Goal: Task Accomplishment & Management: Complete application form

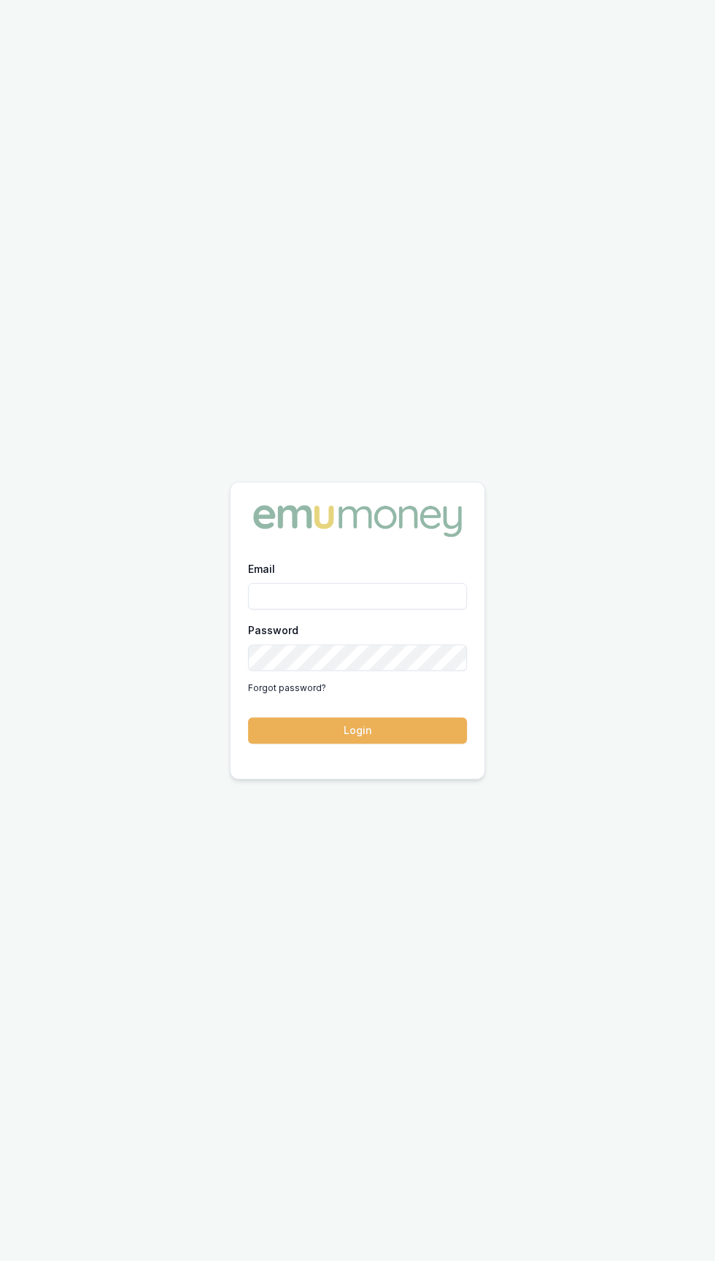
click at [260, 575] on label "Email" at bounding box center [261, 569] width 27 height 12
click at [260, 609] on input "Email" at bounding box center [357, 596] width 219 height 26
type input "[EMAIL_ADDRESS][DOMAIN_NAME]"
click at [248, 717] on button "Login" at bounding box center [357, 730] width 219 height 26
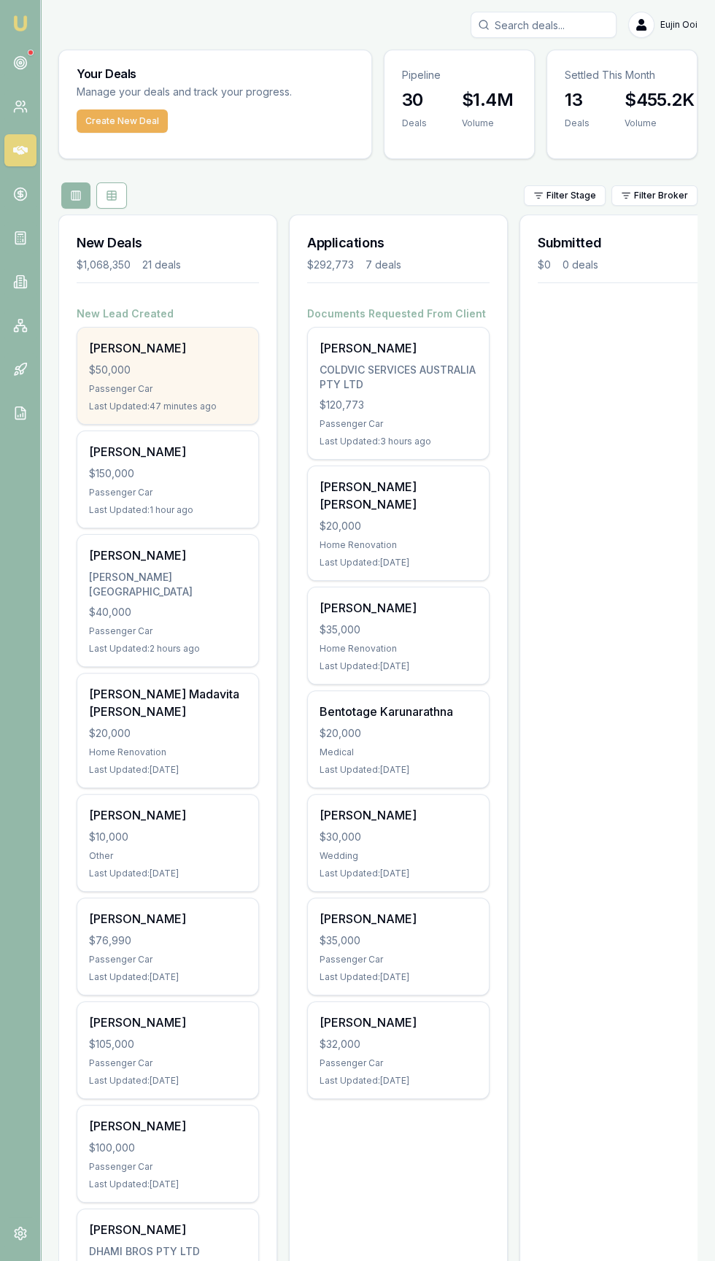
click at [118, 379] on div "Umeeddullah Shafahi $50,000 Passenger Car Last Updated: 47 minutes ago" at bounding box center [167, 376] width 181 height 96
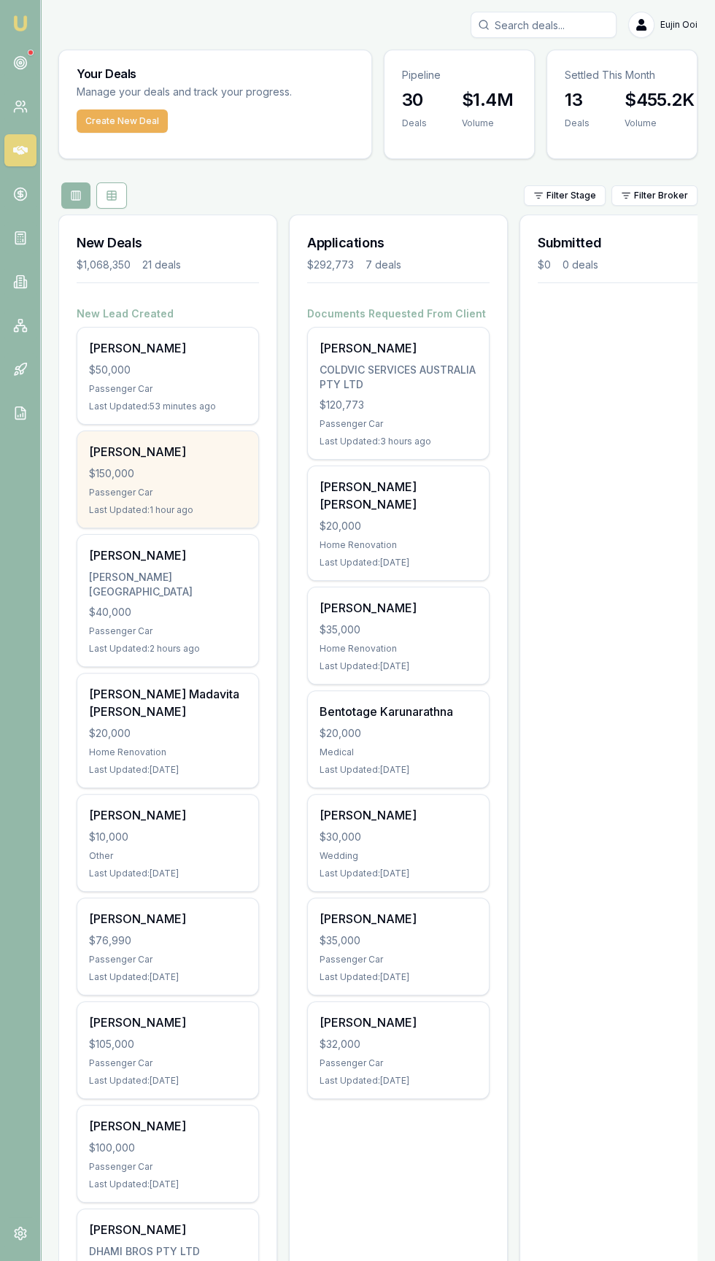
click at [112, 484] on div "Stephaine Weare $150,000 Passenger Car Last Updated: 1 hour ago" at bounding box center [167, 479] width 181 height 96
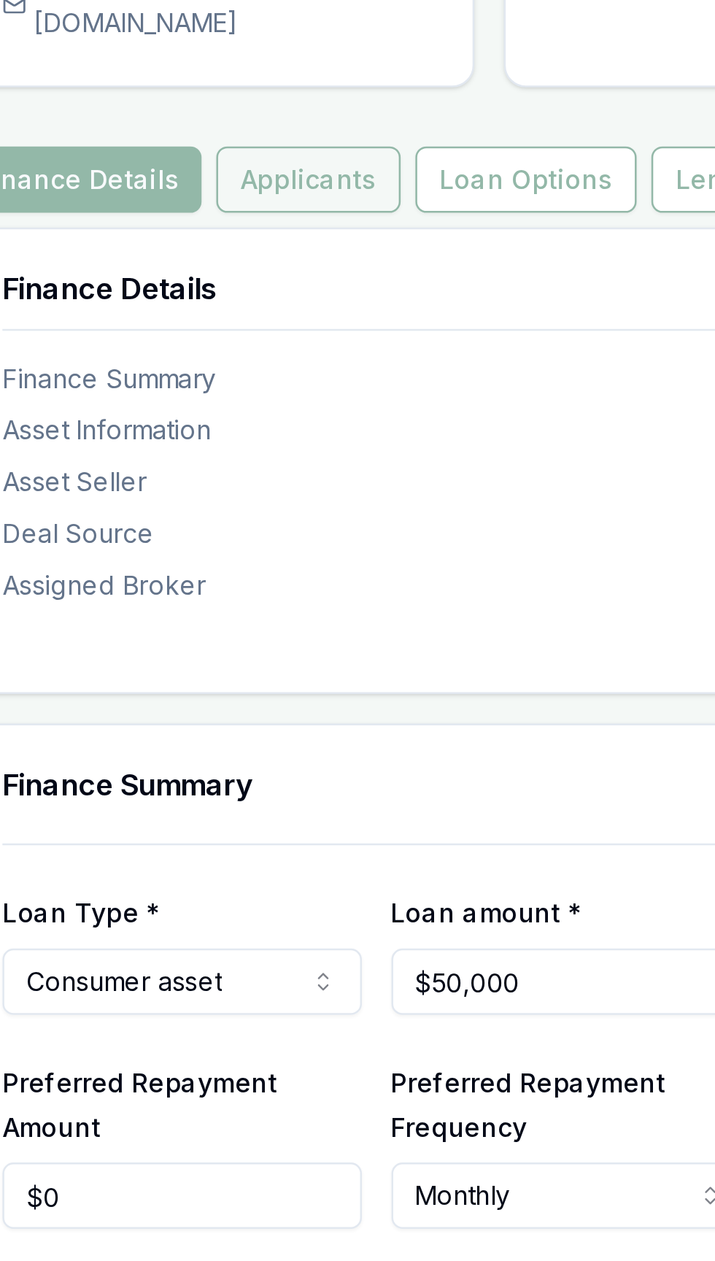
click at [201, 233] on button "Applicants" at bounding box center [197, 220] width 73 height 26
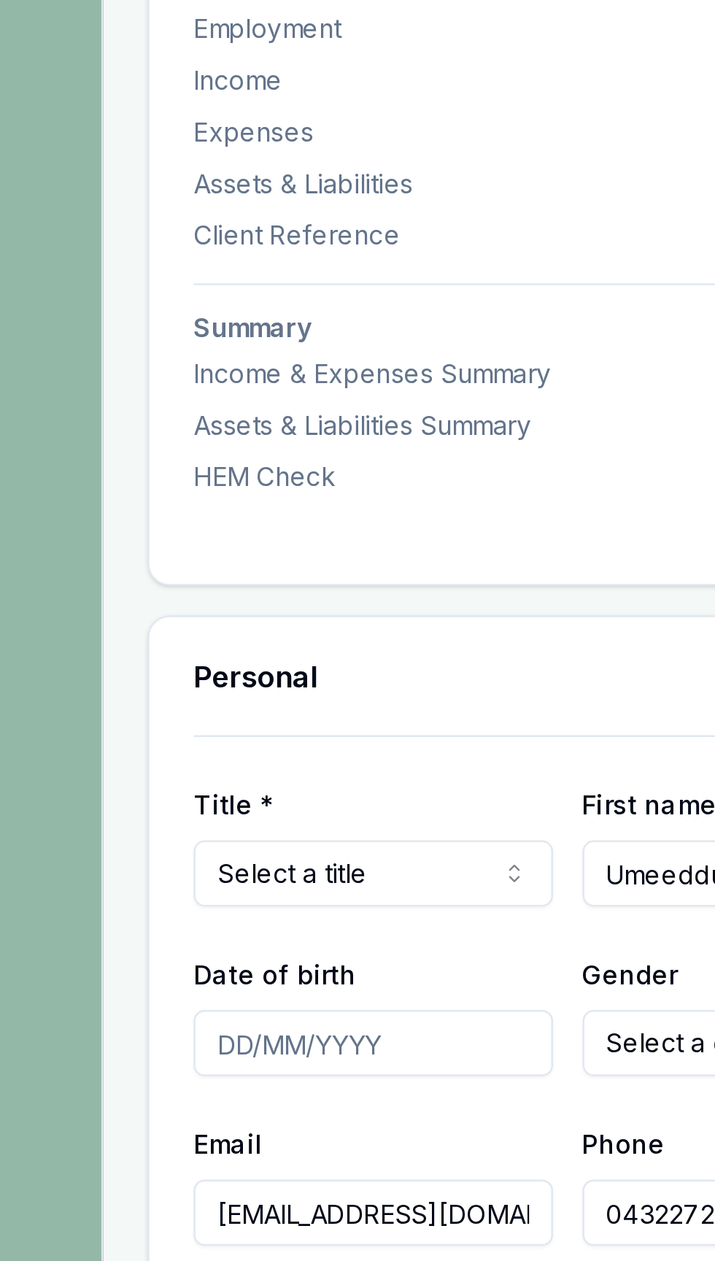
scroll to position [13, 0]
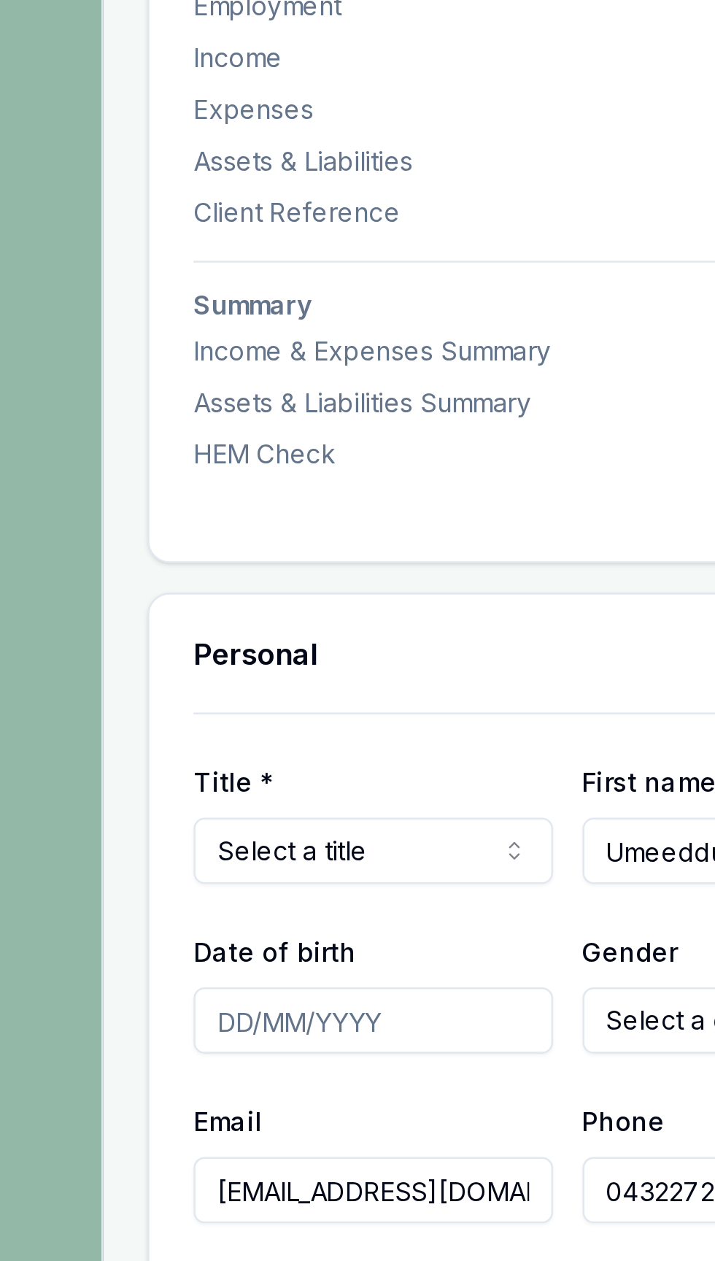
click at [253, 798] on input "Umeeddullah" at bounding box center [302, 786] width 142 height 26
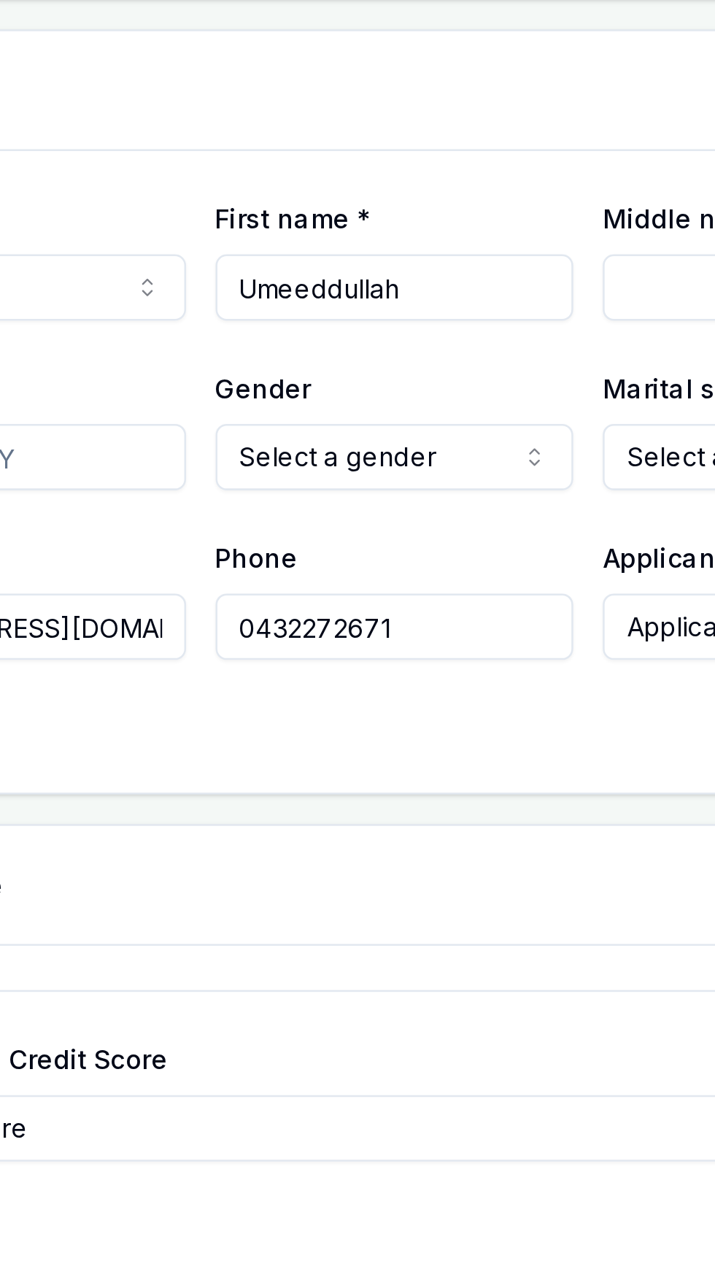
click at [311, 799] on input "Umeeddullah" at bounding box center [302, 786] width 142 height 26
click at [272, 798] on input "Umeeddullah" at bounding box center [302, 786] width 142 height 26
click at [271, 798] on input "Umeeddullah" at bounding box center [302, 786] width 142 height 26
click at [274, 798] on input "Umeeddullah" at bounding box center [302, 786] width 142 height 26
click at [276, 795] on input "Umeeddullah" at bounding box center [302, 786] width 142 height 26
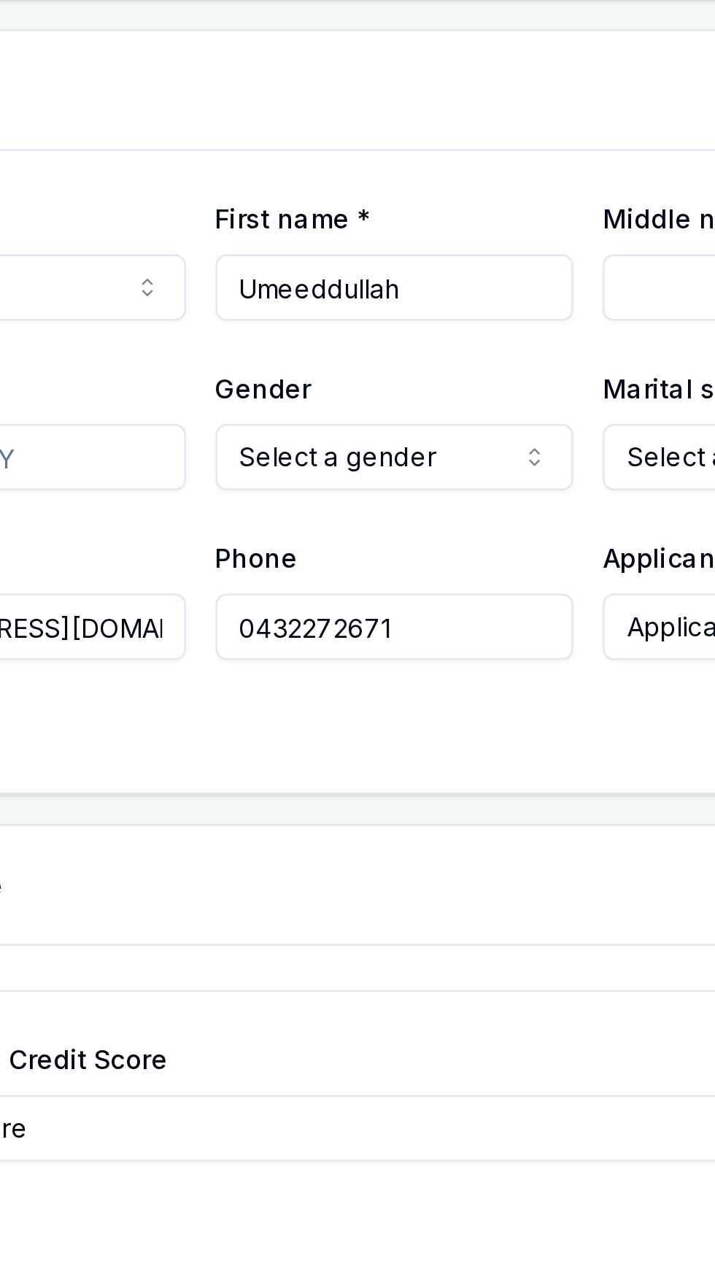
click at [278, 799] on input "Umeeddullah" at bounding box center [302, 786] width 142 height 26
click at [306, 799] on input "Umeeddullah" at bounding box center [302, 786] width 142 height 26
type input "Habibullah"
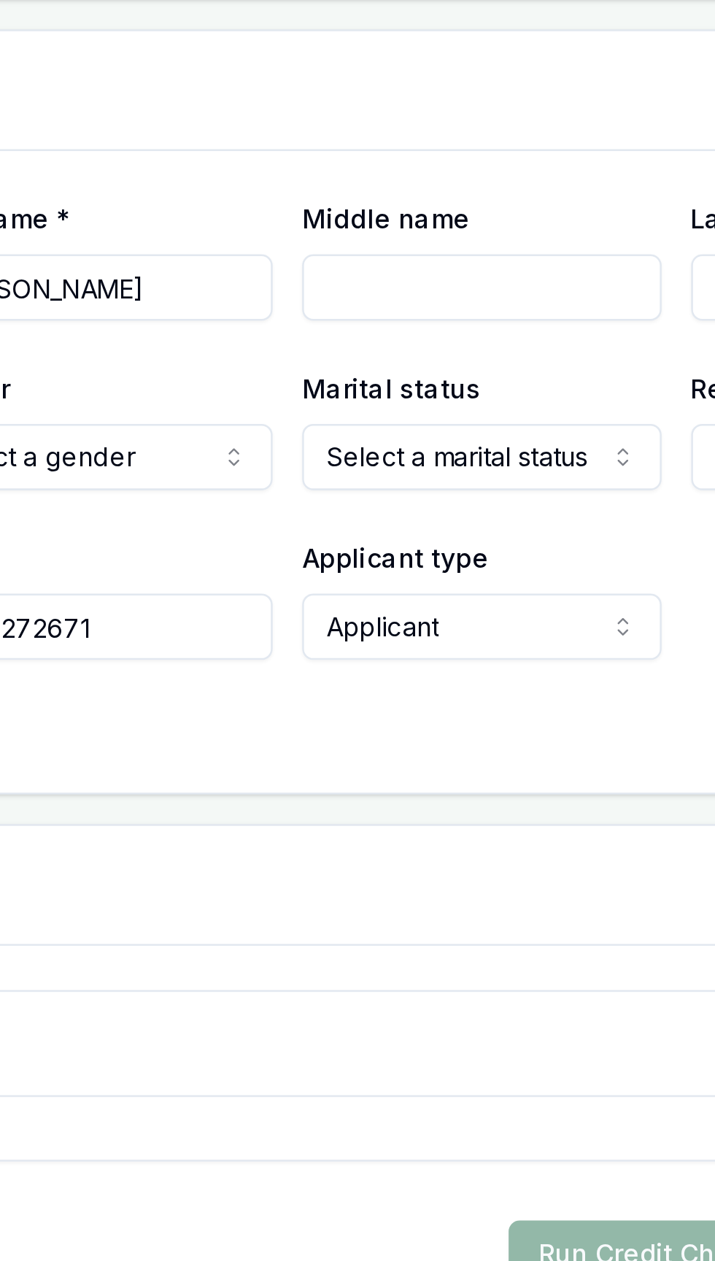
click at [339, 852] on div "Gender Select a gender Male Female Other Not disclosed" at bounding box center [302, 841] width 142 height 50
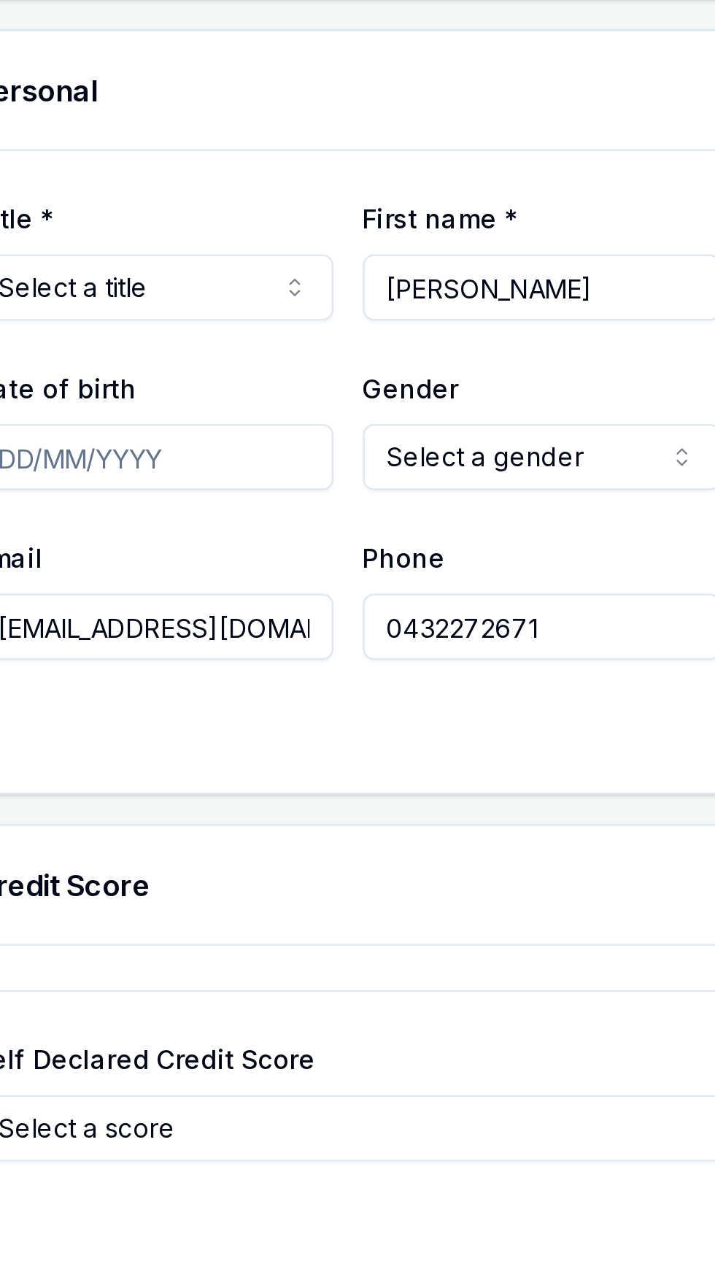
click at [193, 933] on input "uns.tiling@yahoo.com" at bounding box center [148, 920] width 142 height 26
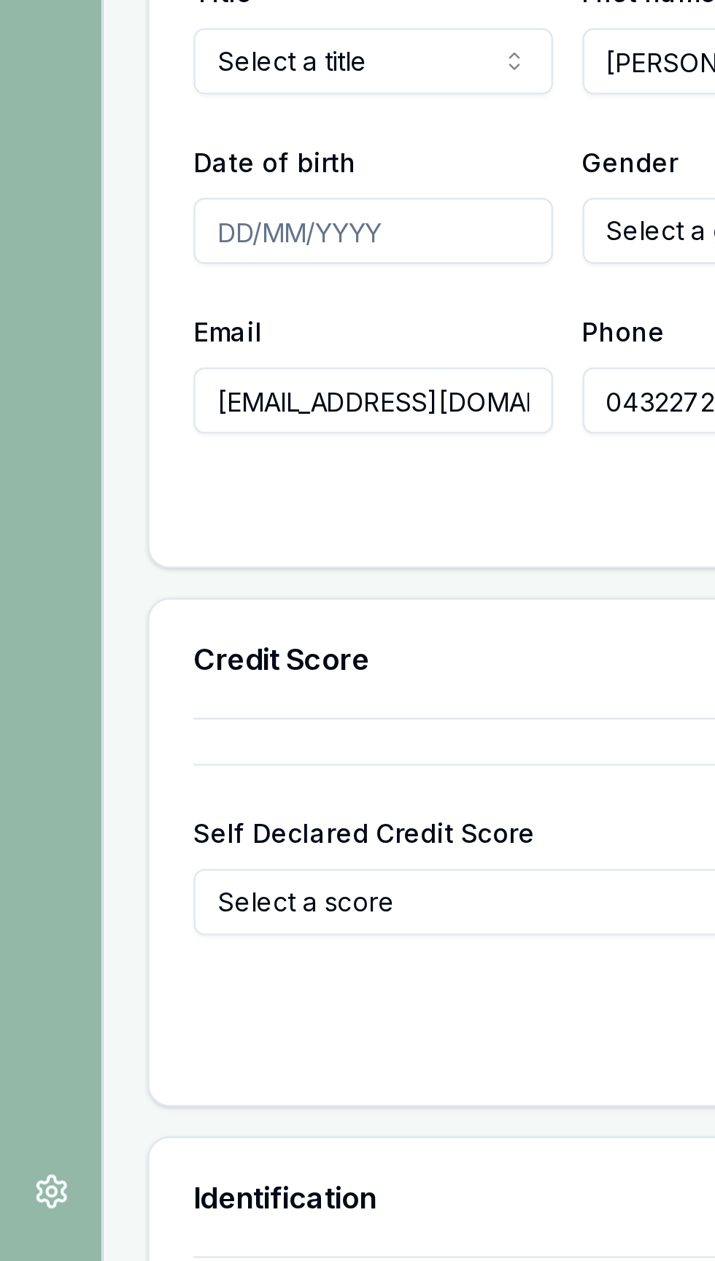
click at [192, 933] on input "uns.tiling@yahoo.com" at bounding box center [148, 920] width 142 height 26
type input "uns.tiling"
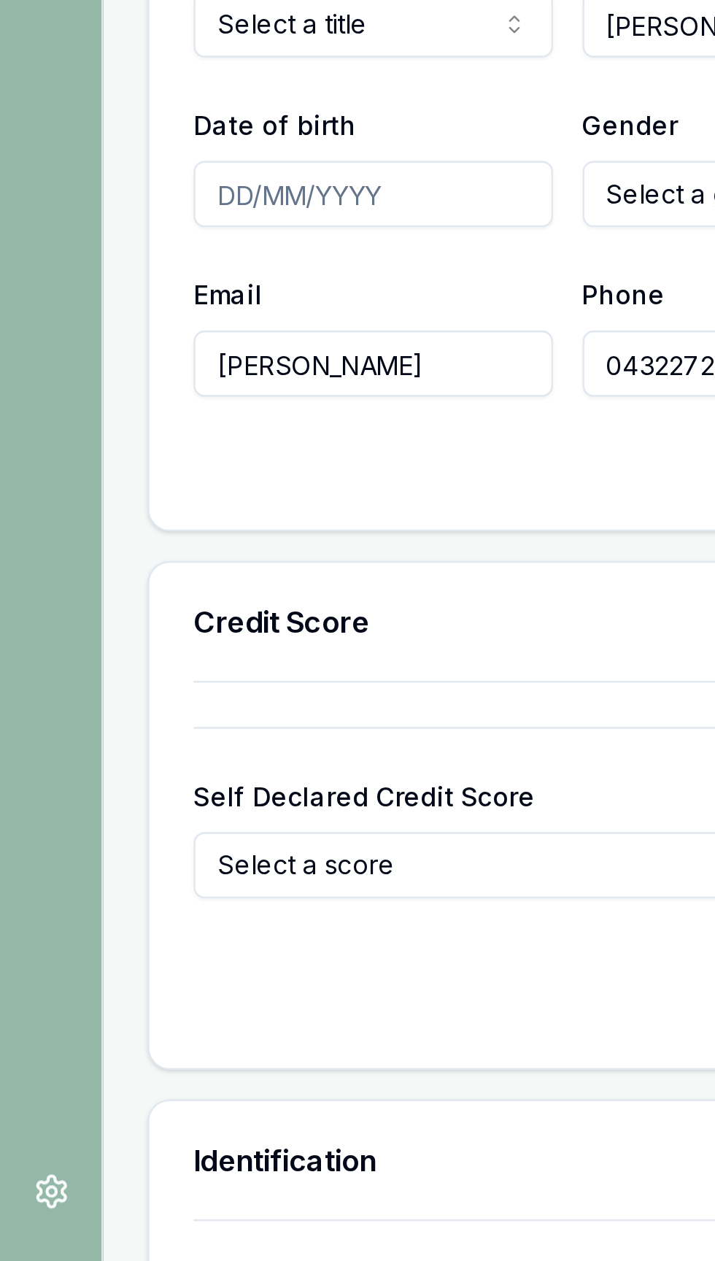
click at [189, 919] on input "habib.s@unstil" at bounding box center [148, 905] width 142 height 26
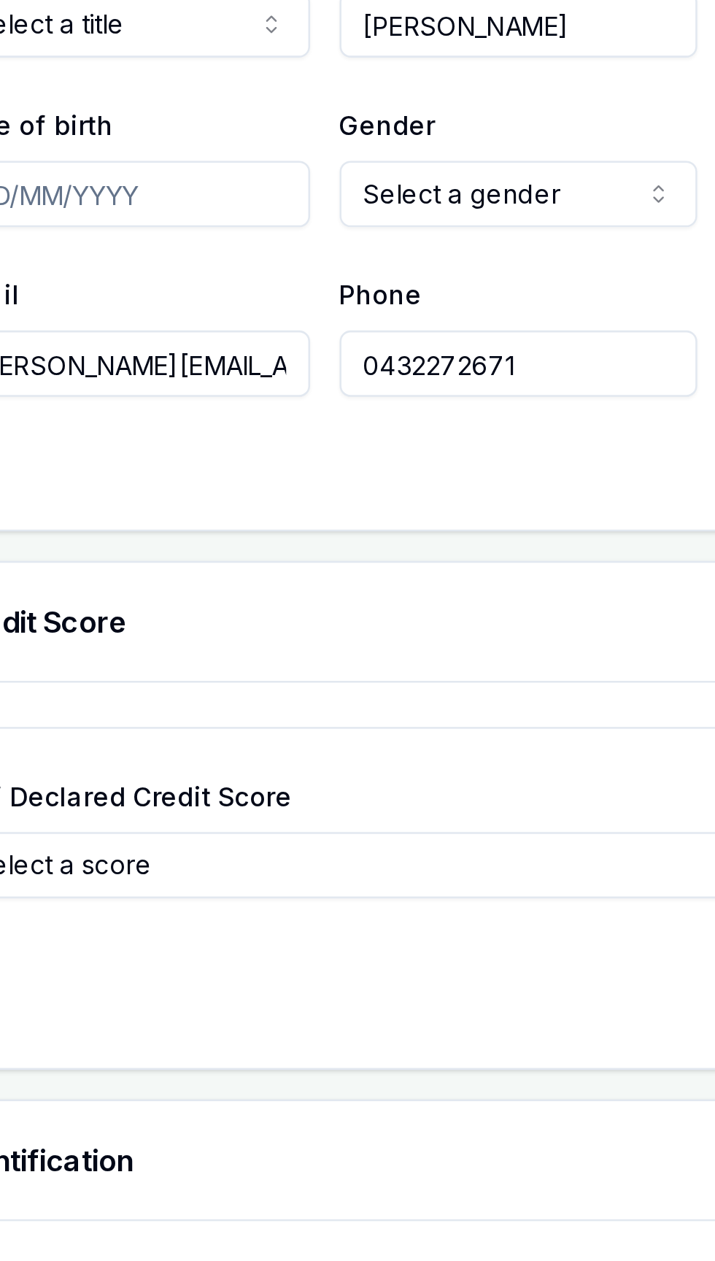
click at [294, 919] on input "0432272671" at bounding box center [302, 905] width 142 height 26
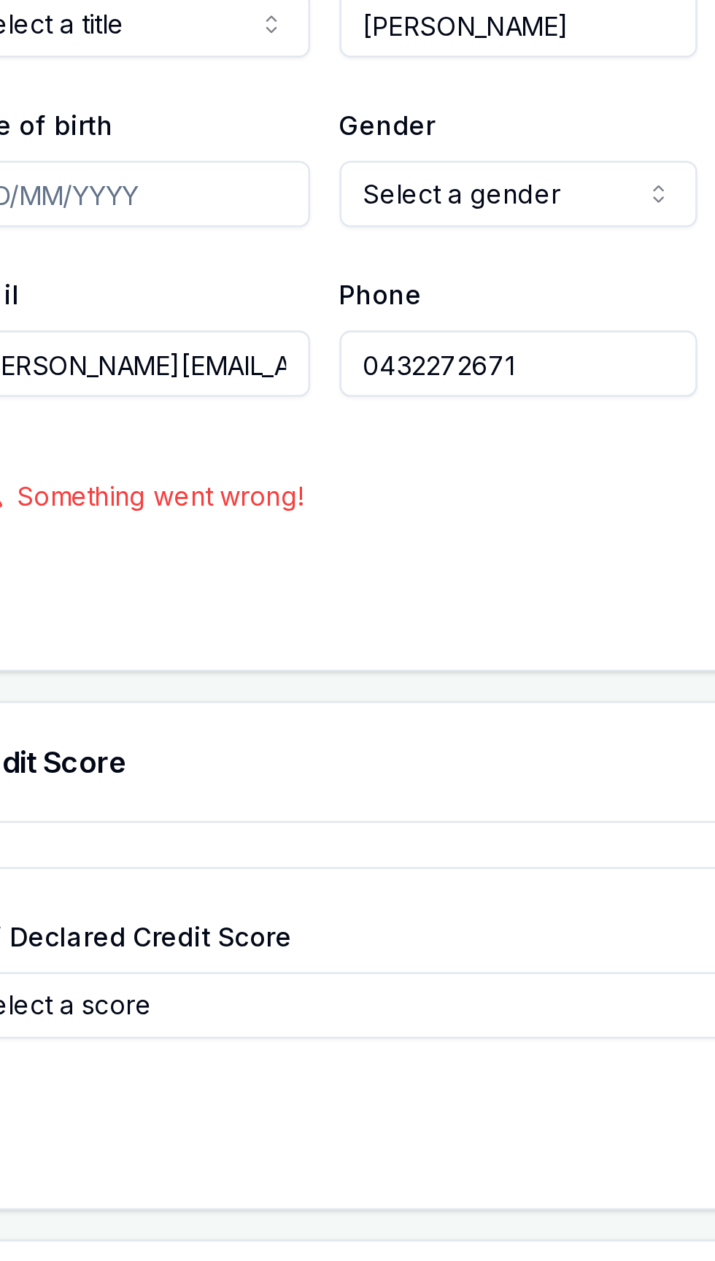
type input "habib.s@unstil"
click at [313, 919] on input "0432272671" at bounding box center [302, 905] width 142 height 26
type input "0"
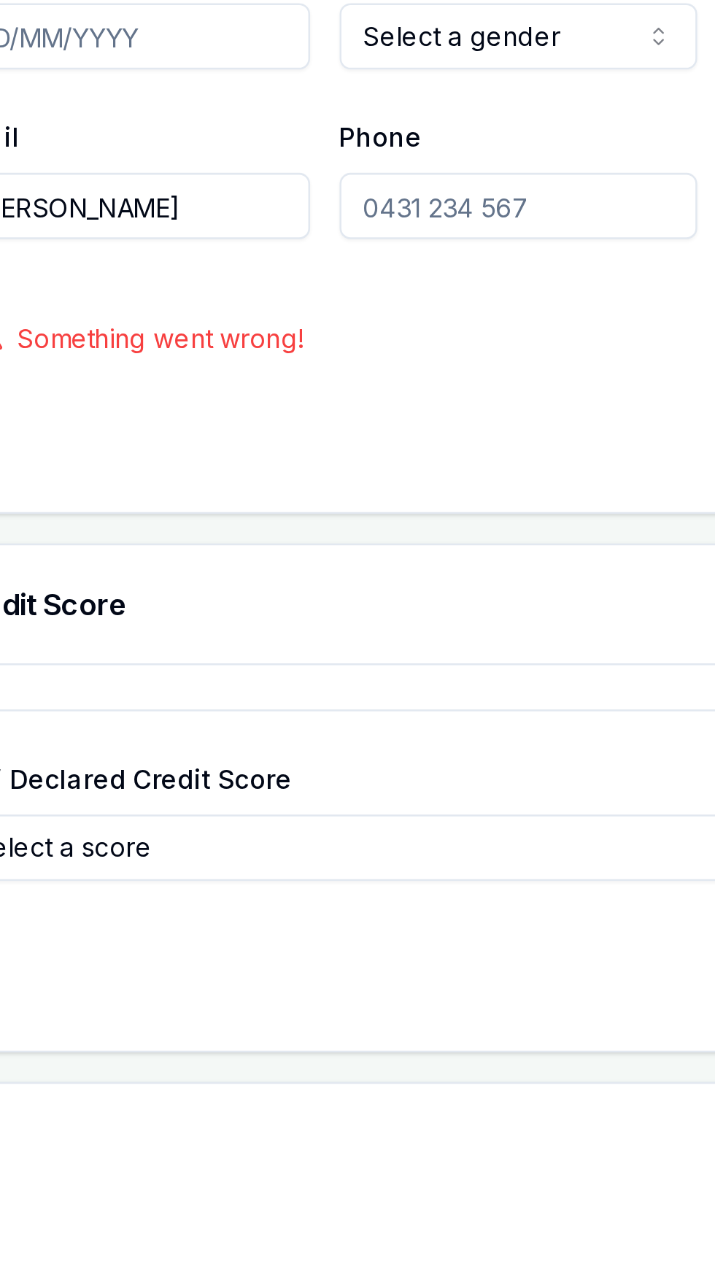
scroll to position [13, 0]
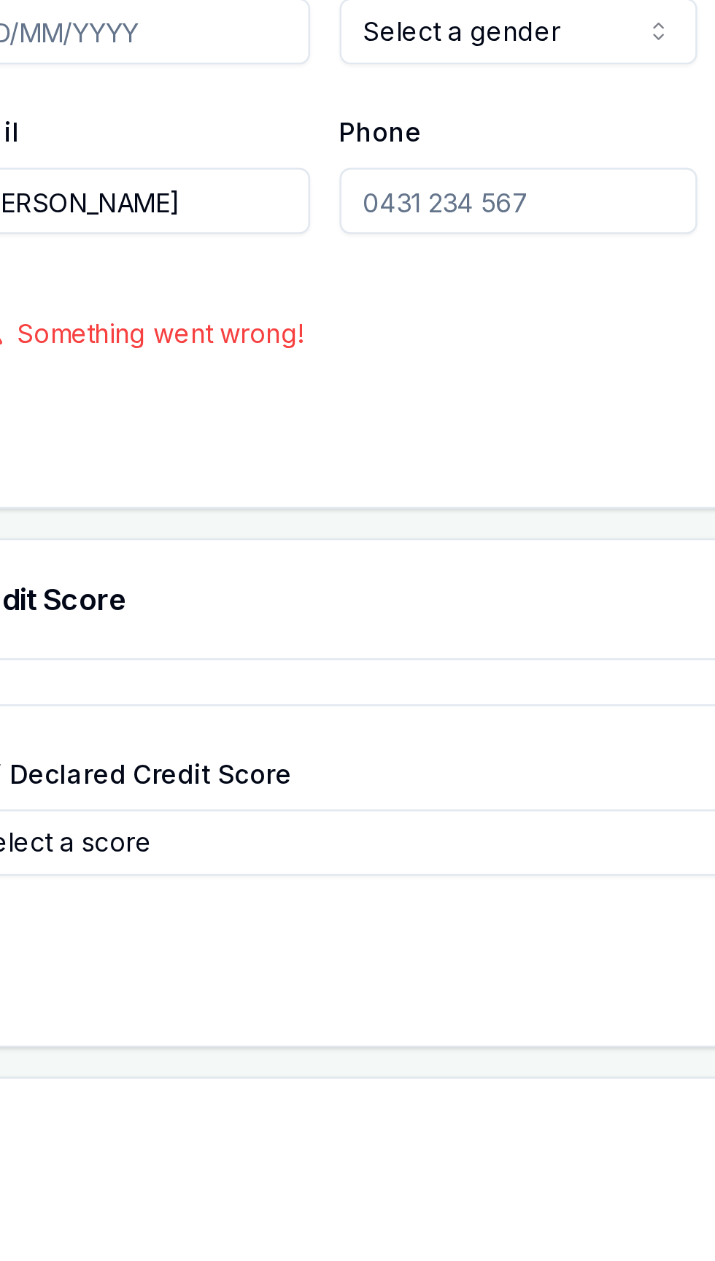
click at [243, 919] on input "Phone" at bounding box center [302, 905] width 142 height 26
paste input "0413 865 825"
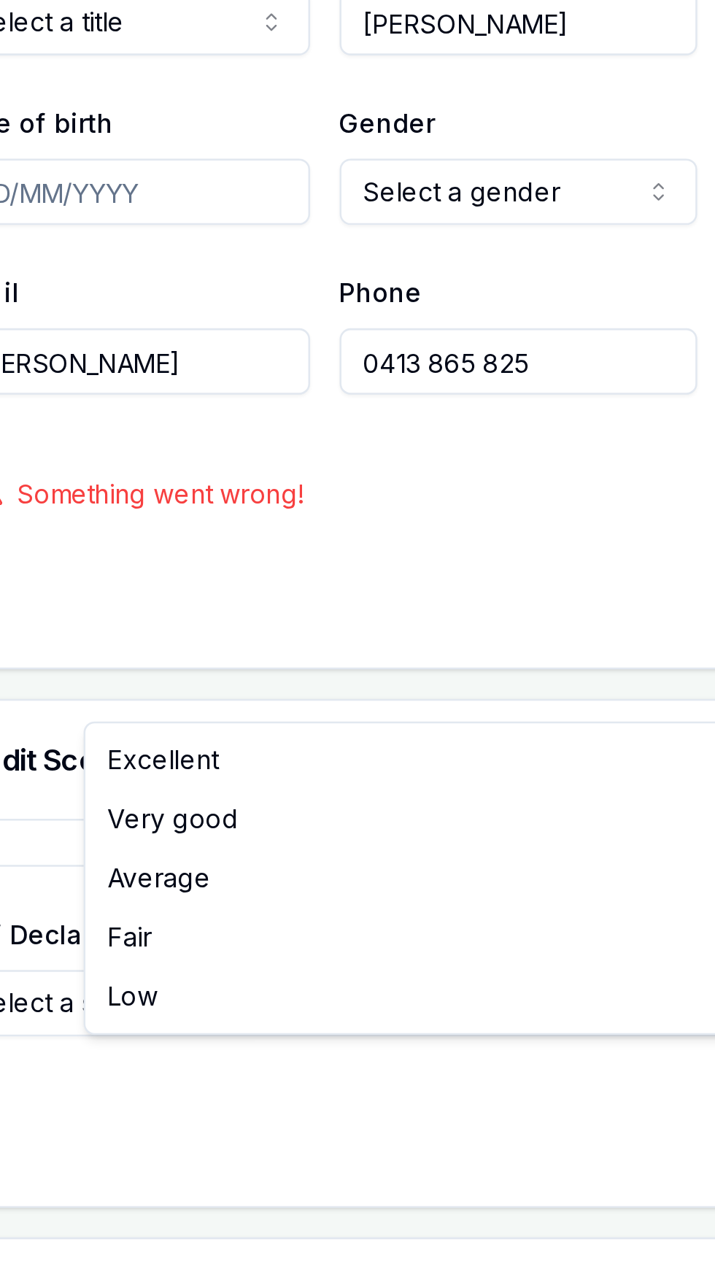
scroll to position [18, 0]
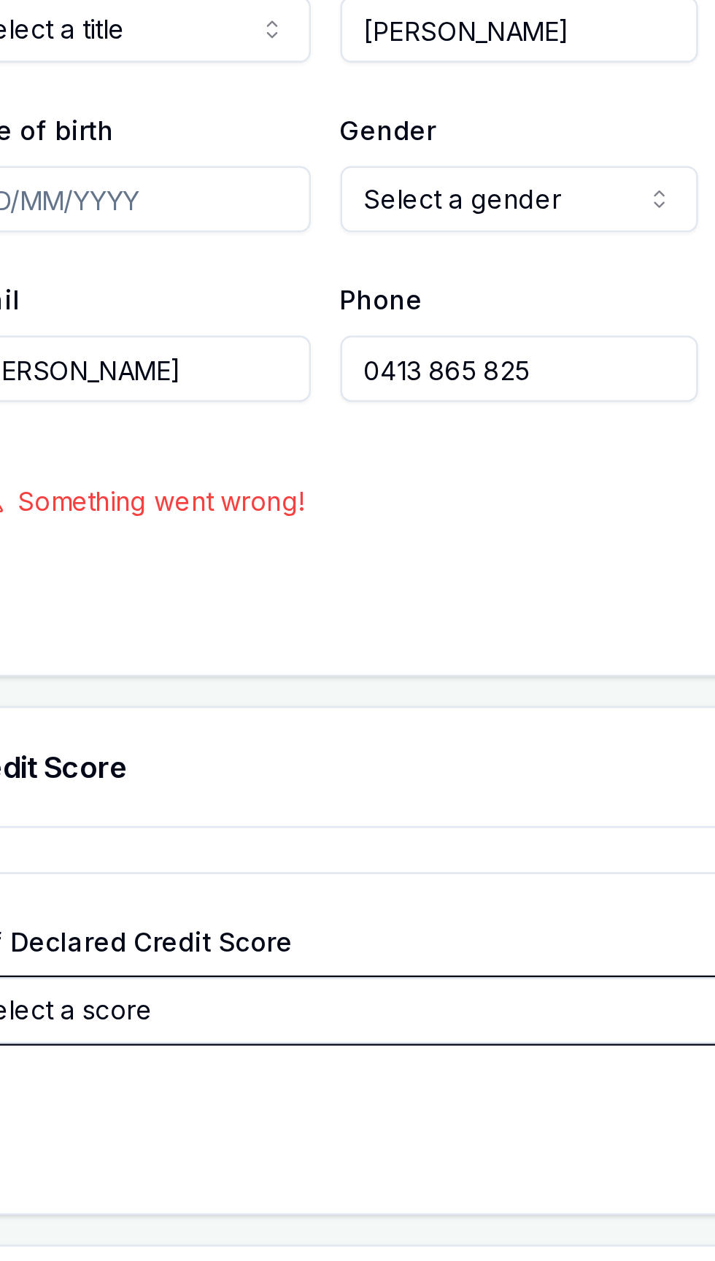
type input "0413865825"
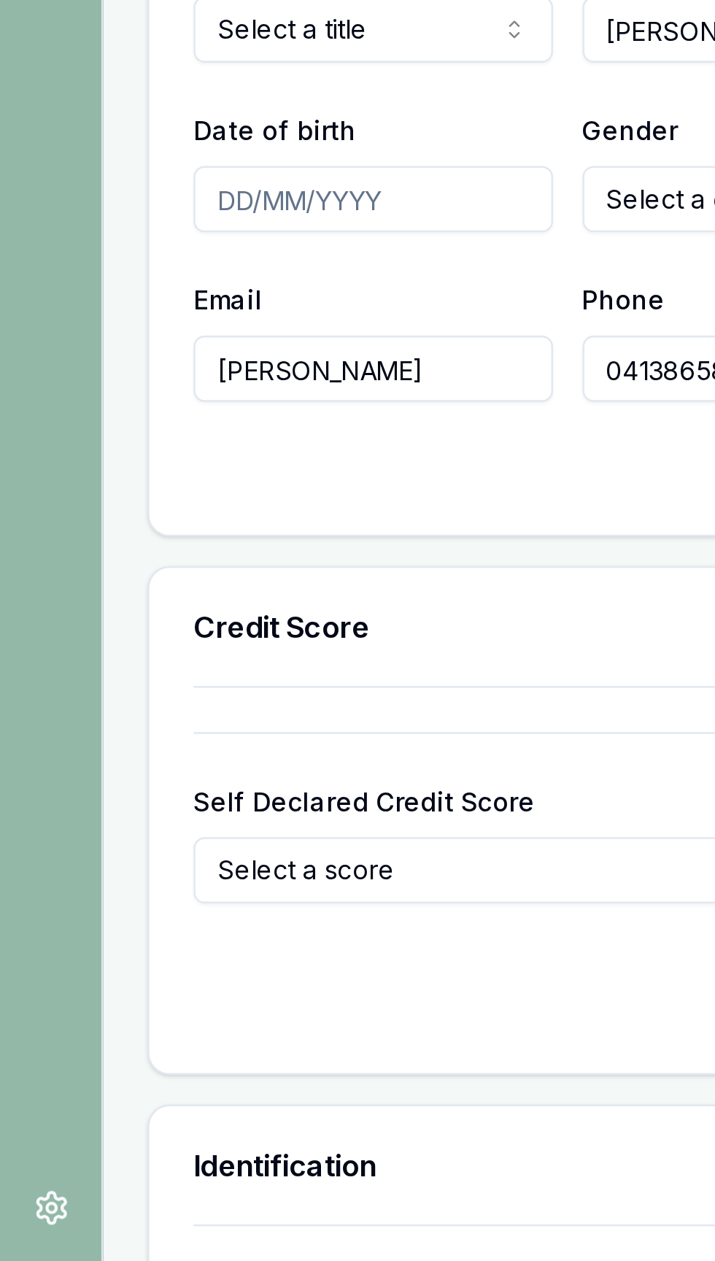
click at [173, 914] on input "habib.s@unstil" at bounding box center [148, 901] width 142 height 26
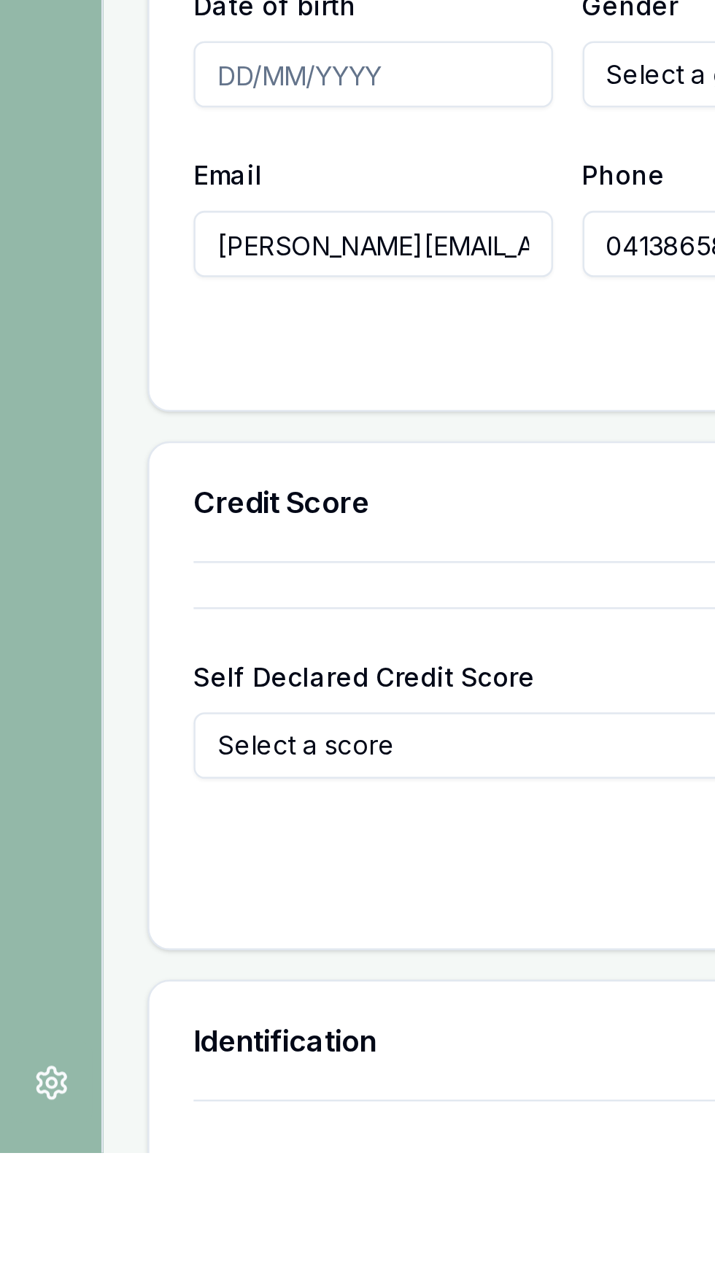
scroll to position [0, 1]
type input "habib.s@unstiling.com.au"
click at [74, 967] on div "Title * Select a title Mr Mrs Miss Ms Dr Prof First name * Habibullah Middle na…" at bounding box center [378, 839] width 638 height 255
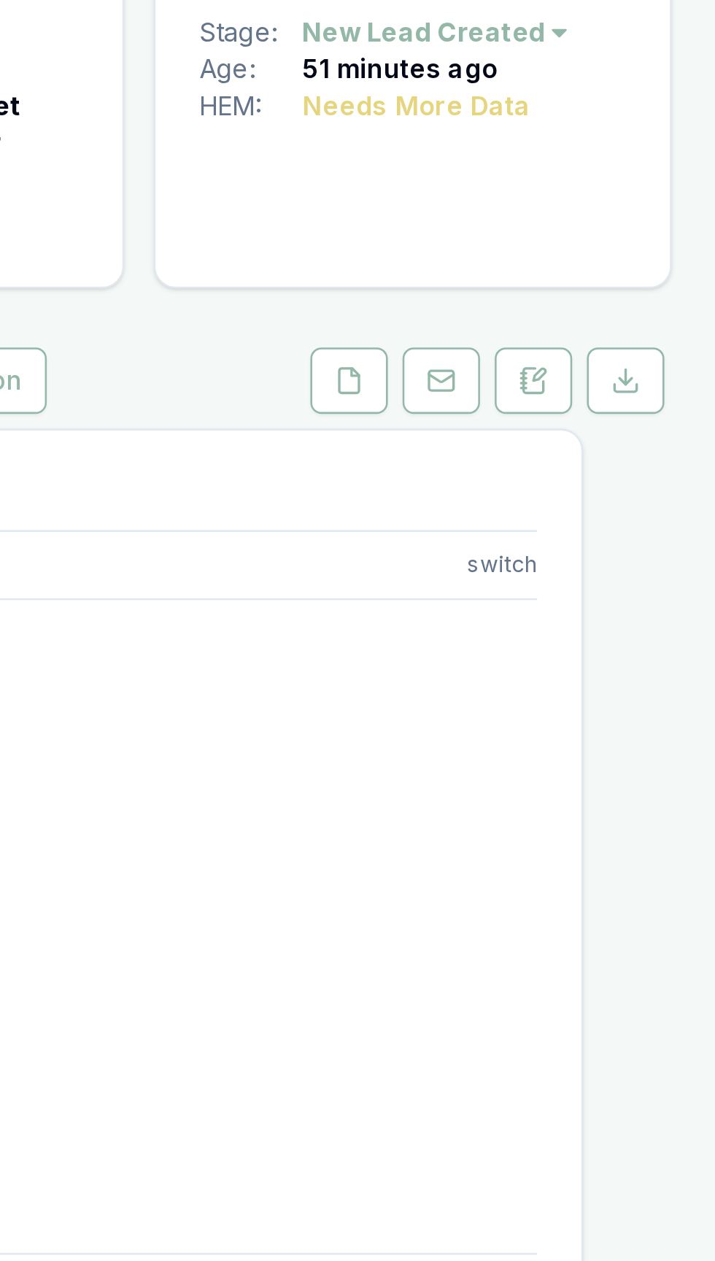
scroll to position [0, 0]
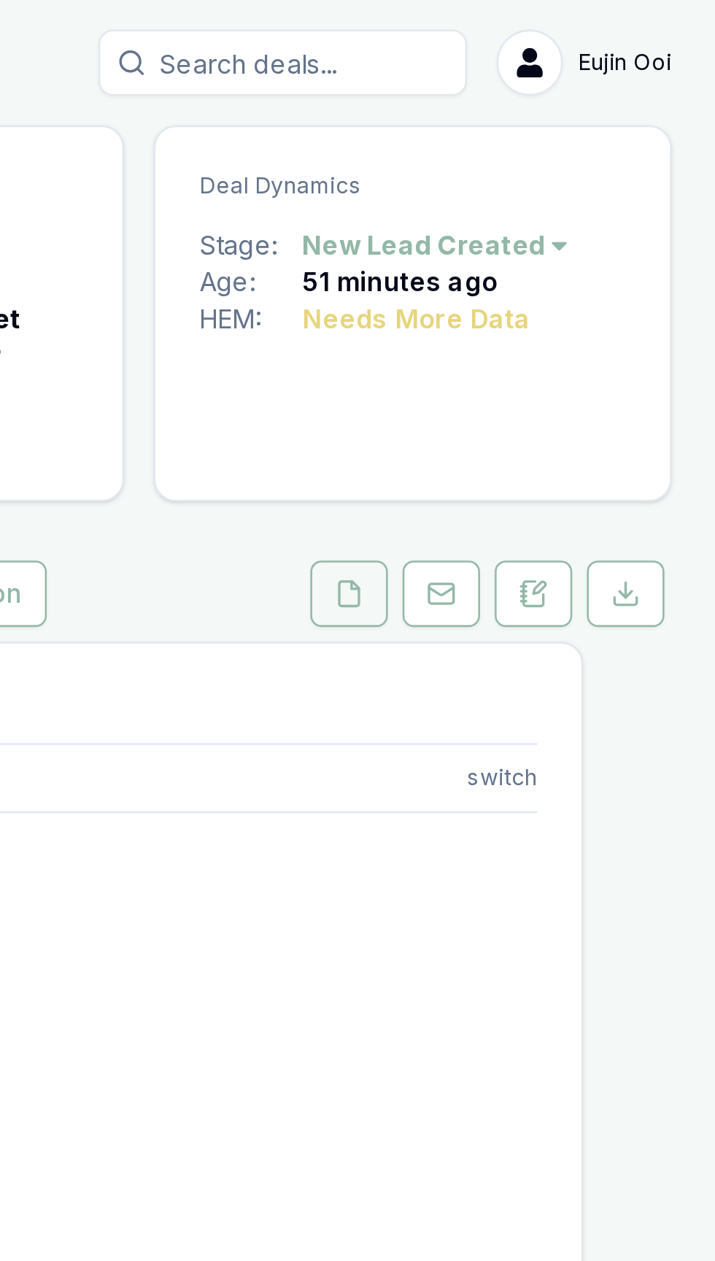
click at [556, 233] on button at bounding box center [570, 235] width 31 height 26
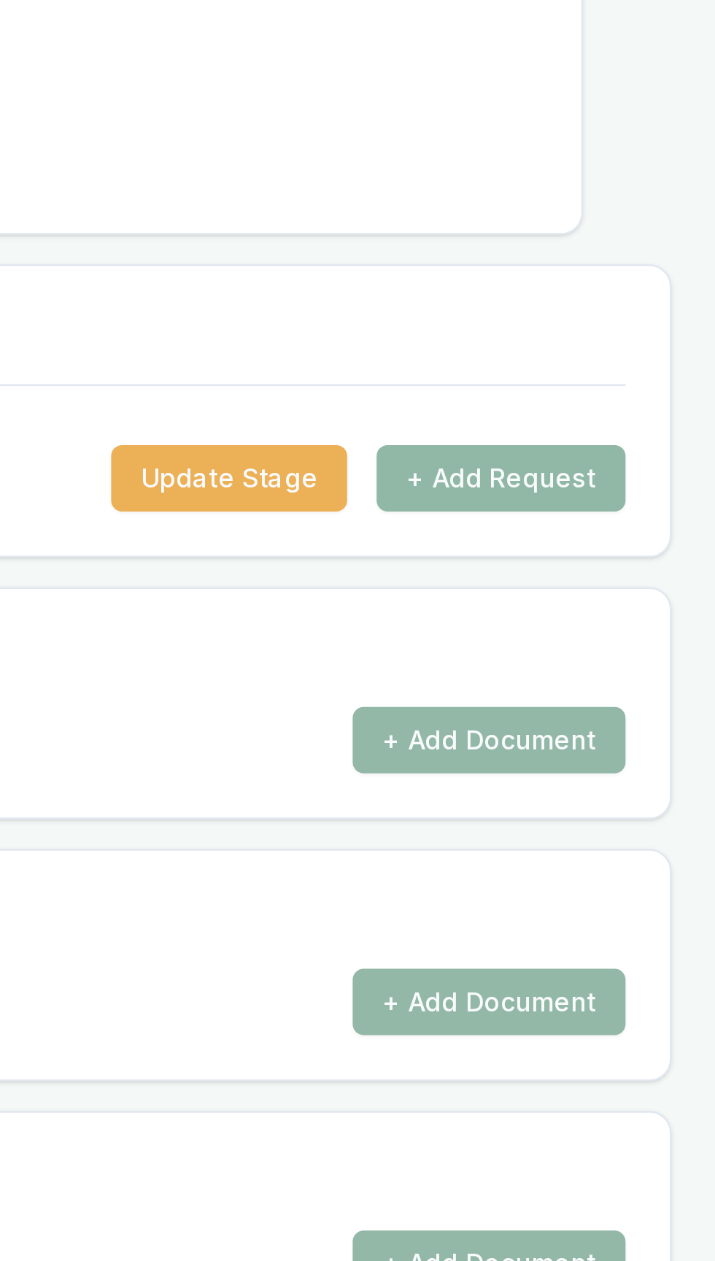
click at [603, 552] on button "+ Add Request" at bounding box center [630, 555] width 99 height 26
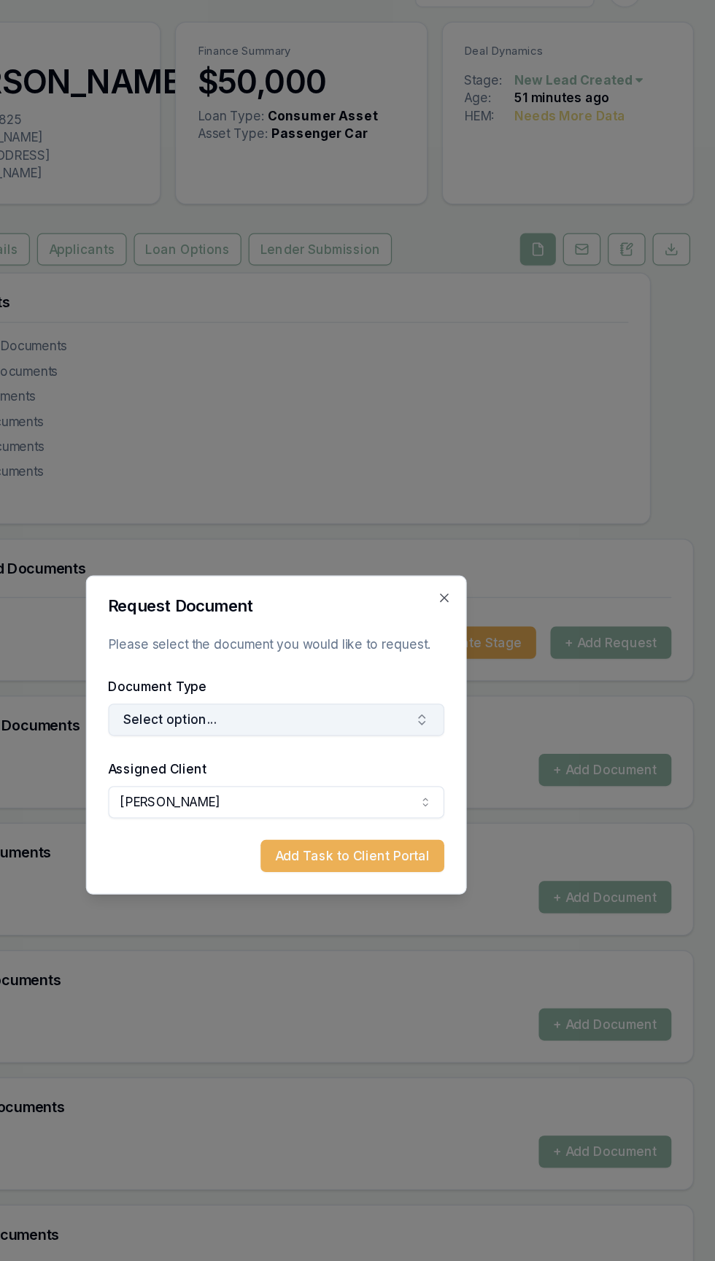
click at [250, 615] on button "Select option..." at bounding box center [358, 618] width 274 height 26
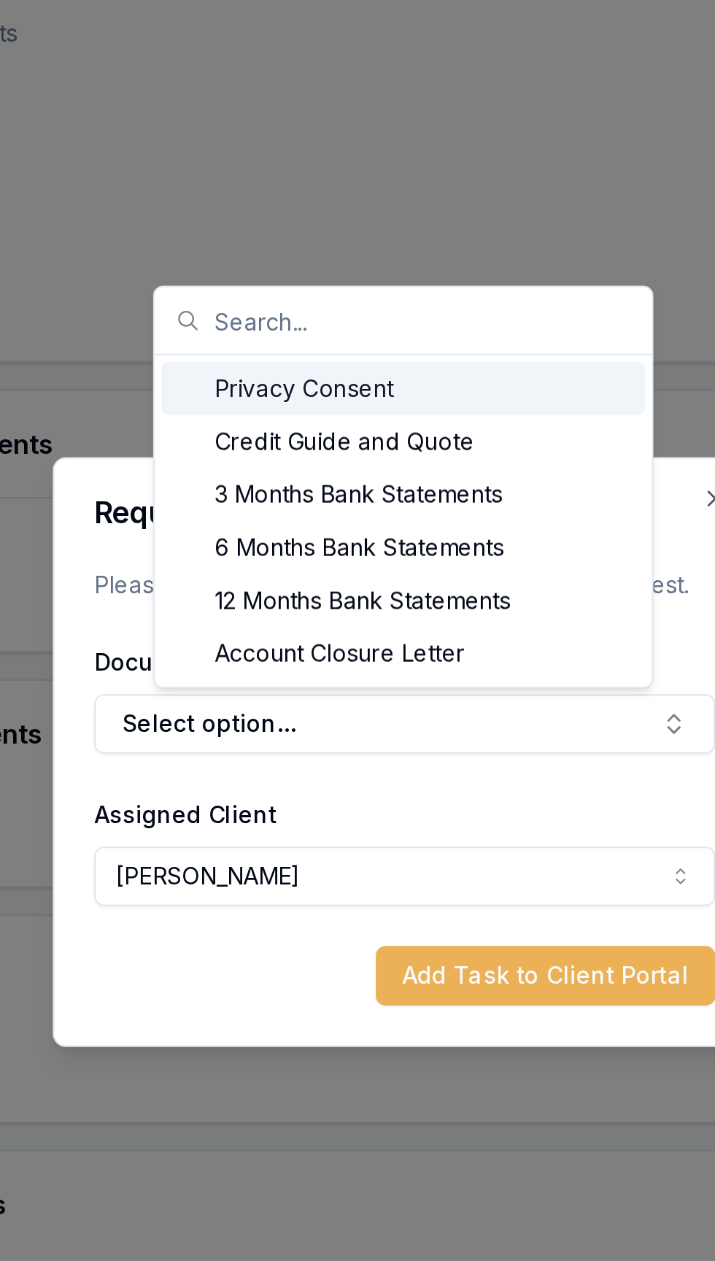
click at [274, 470] on div "Privacy Consent" at bounding box center [356, 470] width 213 height 23
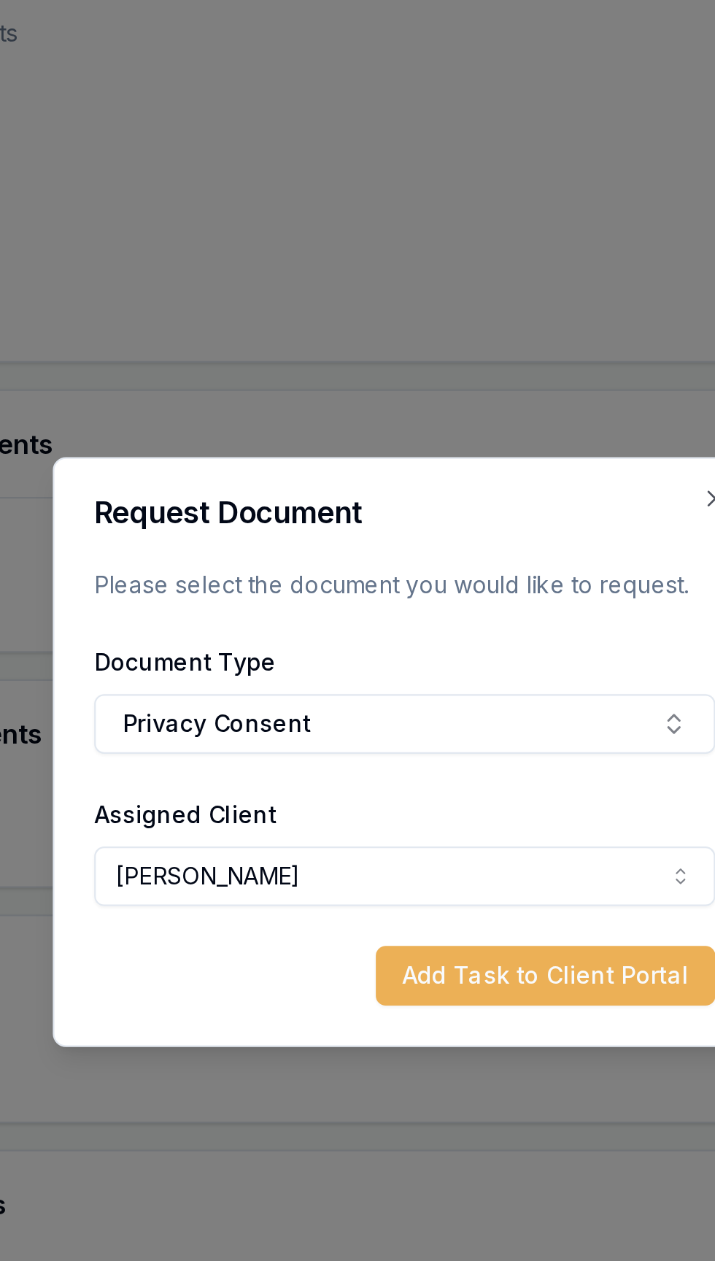
click at [217, 420] on div at bounding box center [357, 630] width 715 height 1261
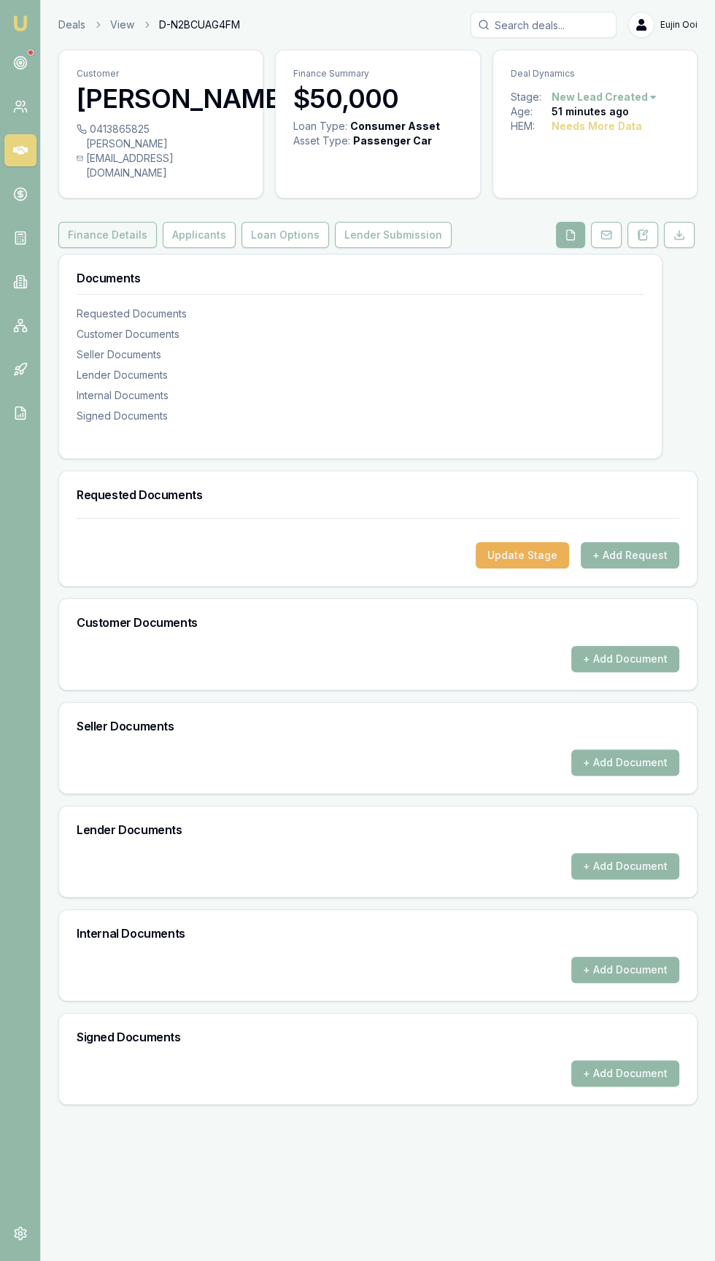
click at [77, 244] on button "Finance Details" at bounding box center [107, 235] width 99 height 26
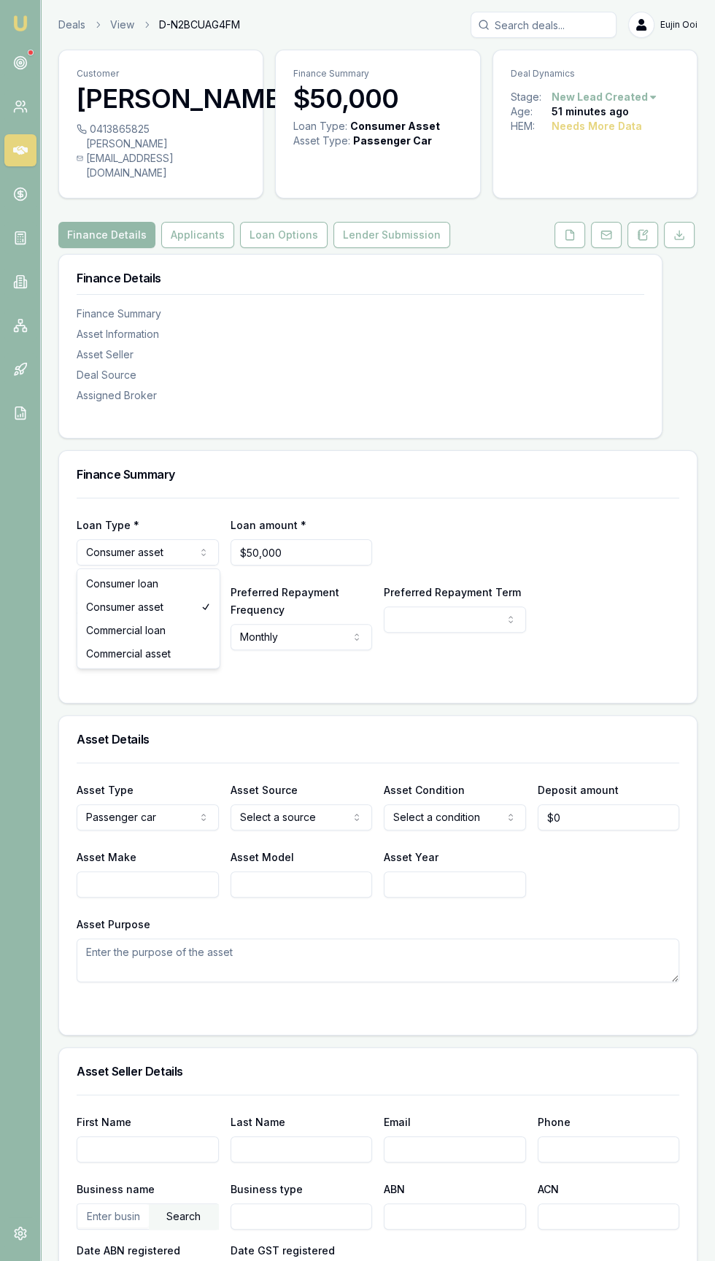
click at [115, 557] on html "Emu Broker Deals View D-N2BCUAG4FM Eujin Ooi Toggle Menu Customer Habibullah Sh…" at bounding box center [357, 630] width 715 height 1261
select select "COMMERCIAL_ASSET"
click at [118, 663] on form "Loan Type * Commercial asset Consumer loan Consumer asset Commercial loan Comme…" at bounding box center [378, 592] width 603 height 188
select select "60"
click at [563, 234] on button at bounding box center [570, 235] width 31 height 26
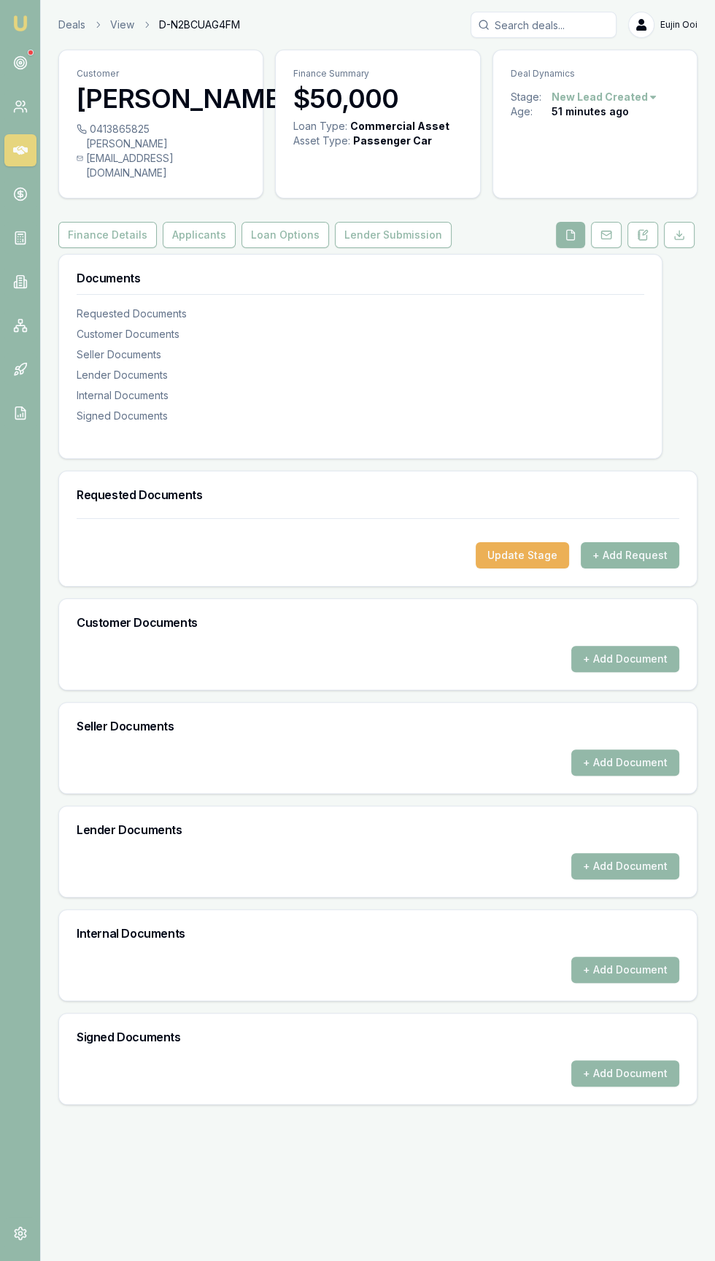
click at [672, 564] on button "+ Add Request" at bounding box center [630, 555] width 99 height 26
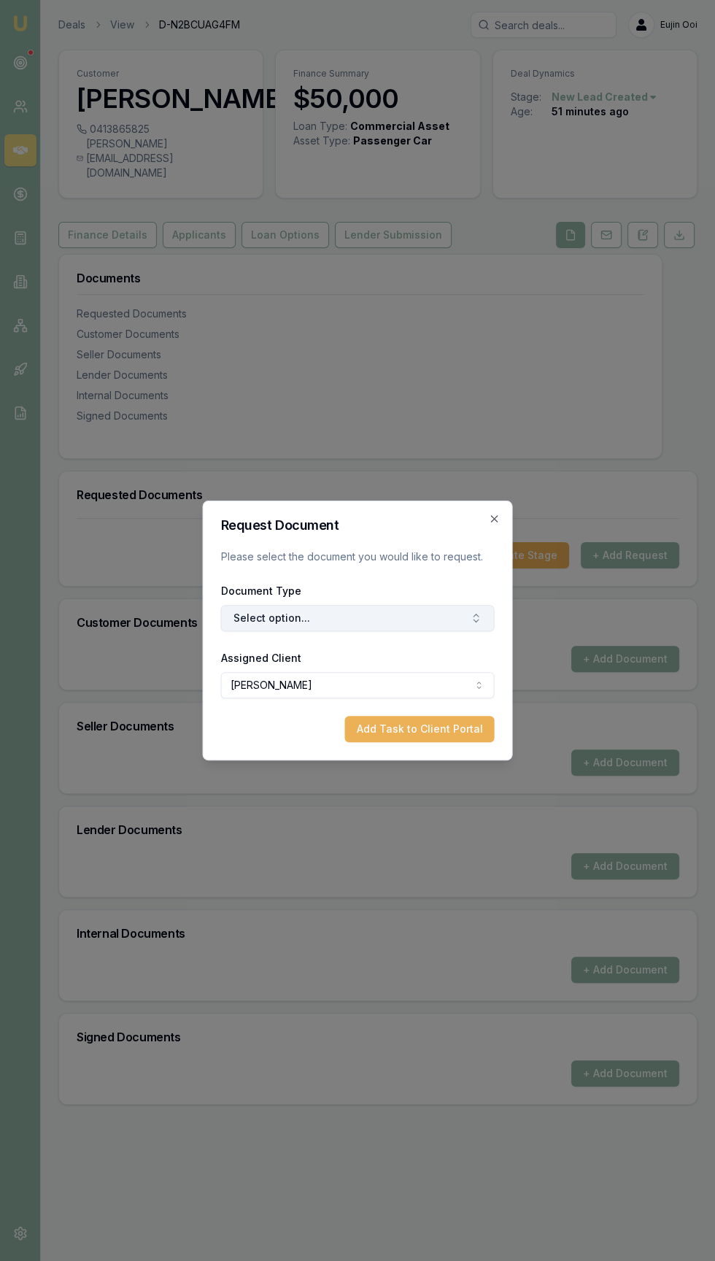
click at [262, 622] on button "Select option..." at bounding box center [358, 618] width 274 height 26
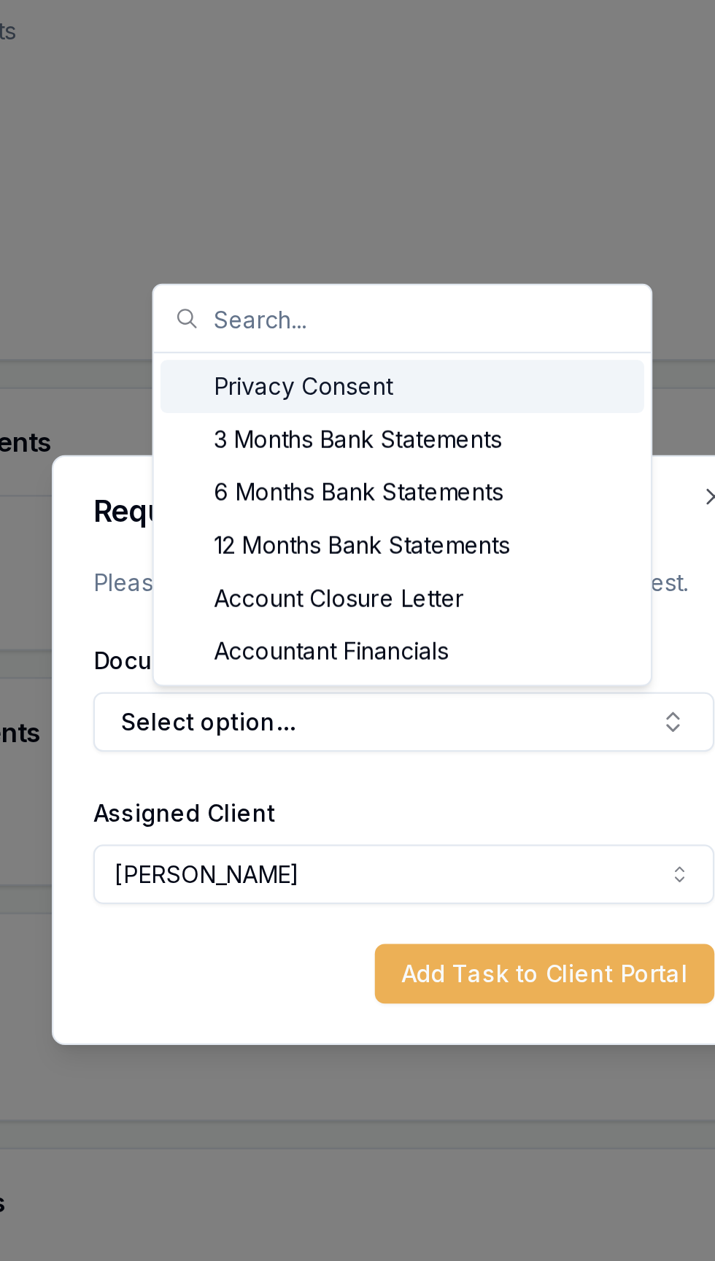
click at [290, 462] on div "Privacy Consent" at bounding box center [356, 470] width 213 height 23
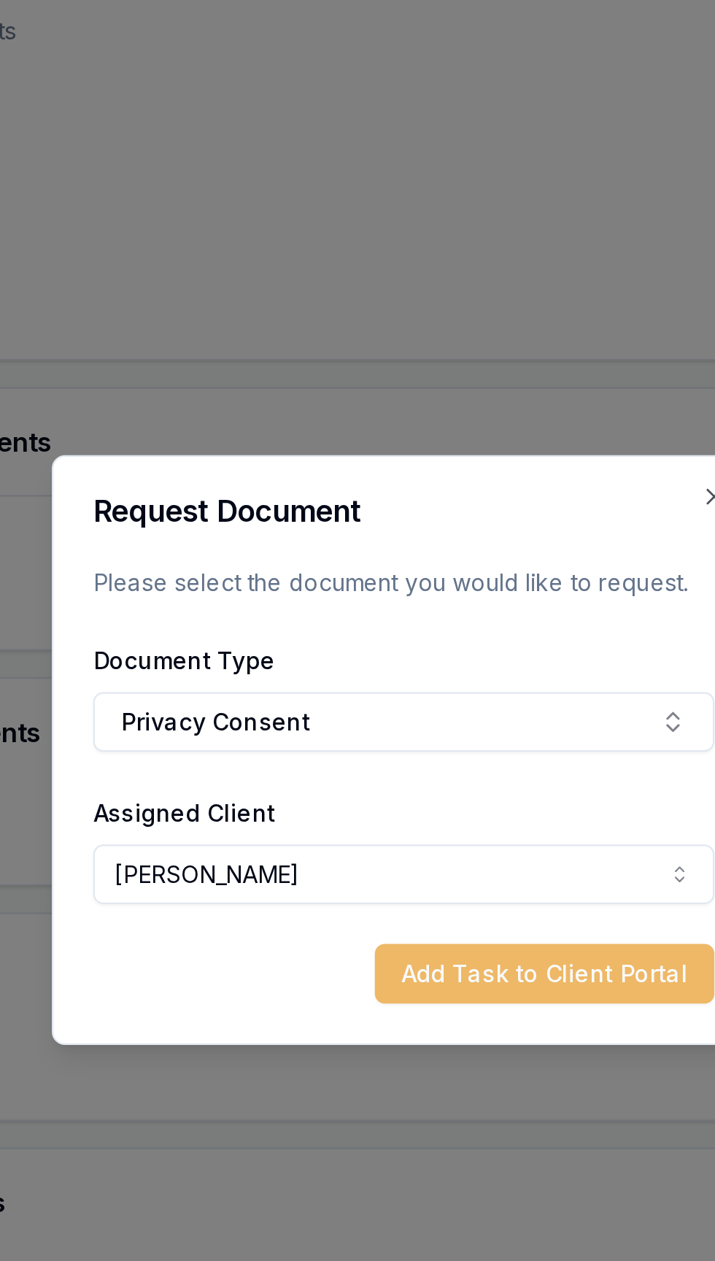
click at [443, 733] on button "Add Task to Client Portal" at bounding box center [420, 729] width 150 height 26
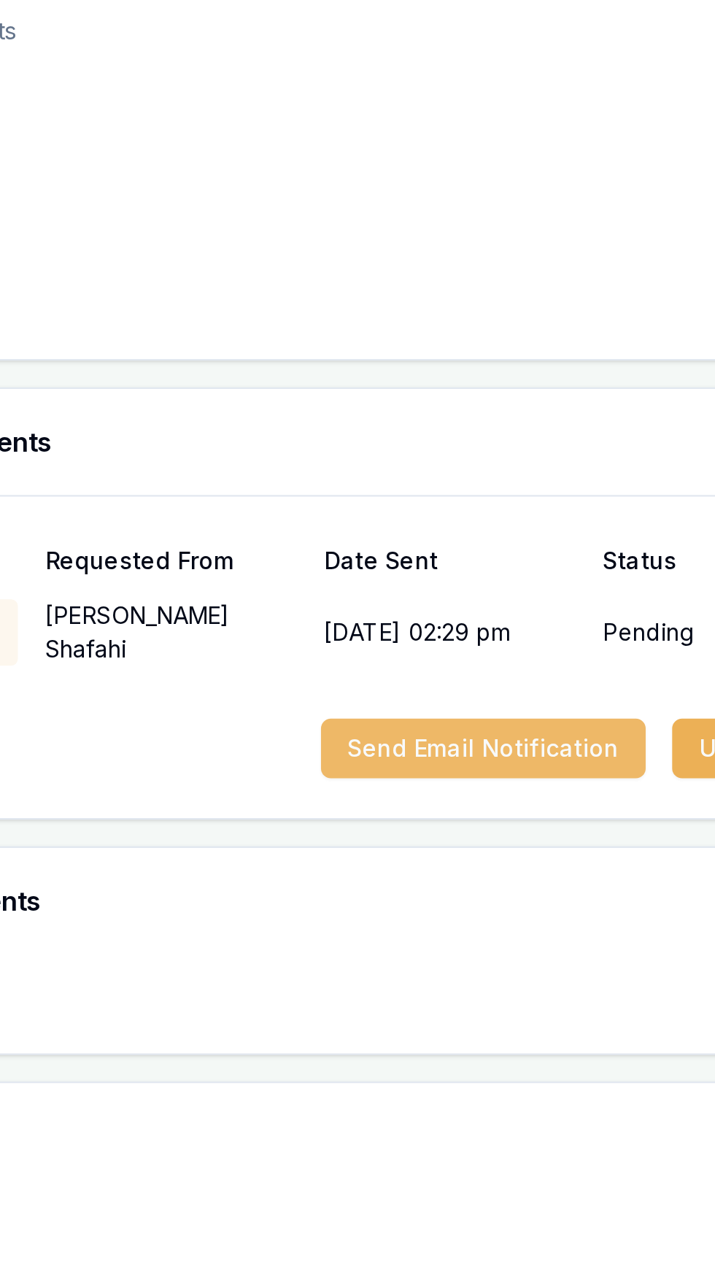
click at [431, 625] on button "Send Email Notification" at bounding box center [392, 630] width 143 height 26
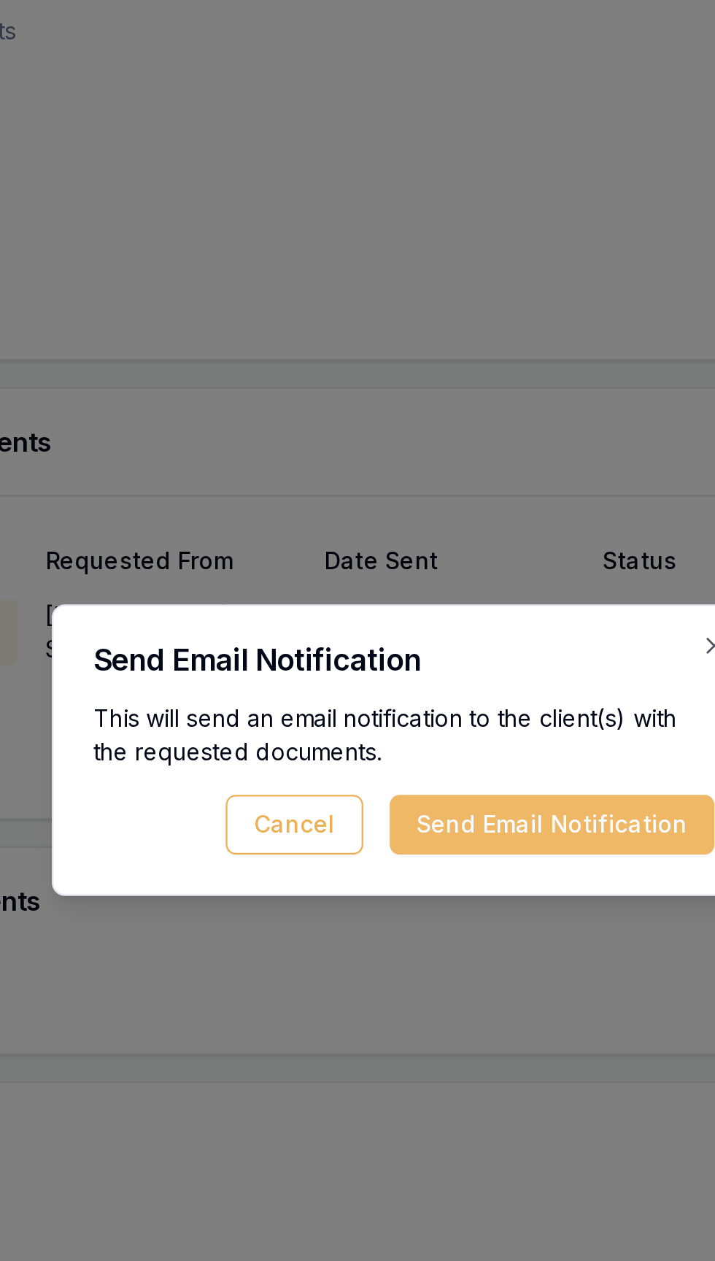
click at [431, 669] on button "Send Email Notification" at bounding box center [423, 663] width 143 height 26
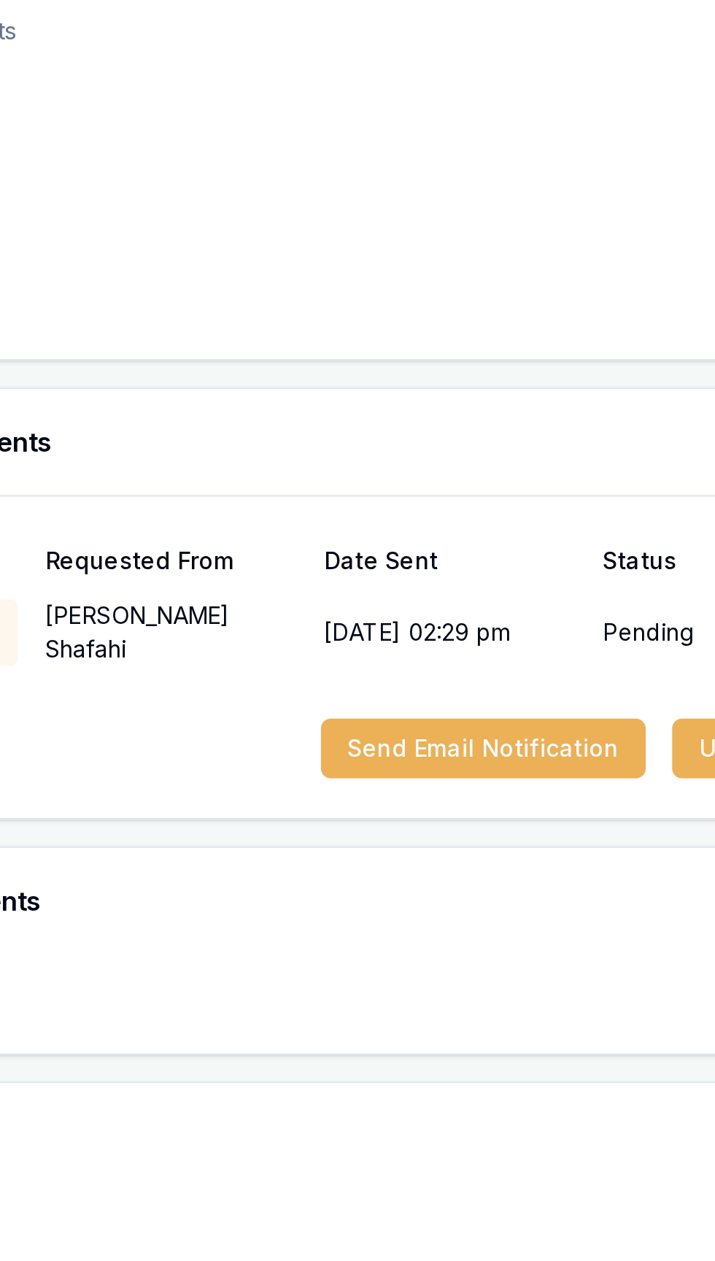
click at [379, 746] on div "+ Add Document" at bounding box center [378, 742] width 638 height 44
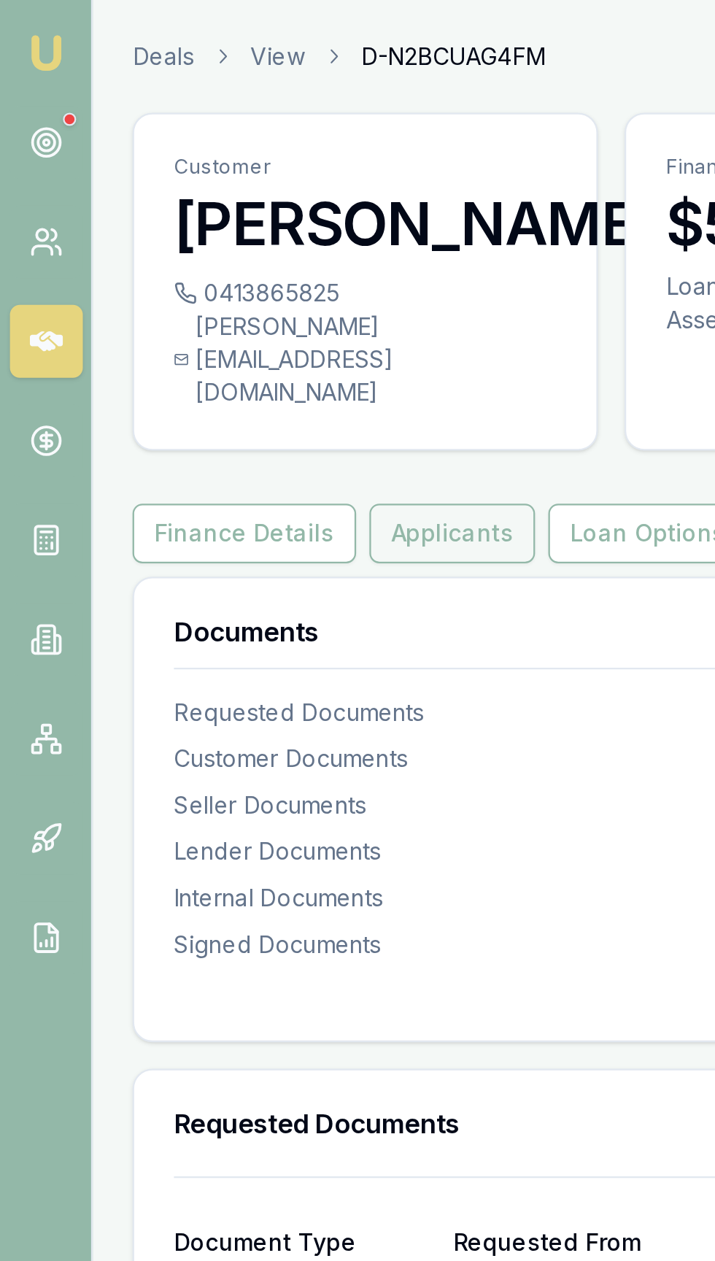
click at [181, 234] on button "Applicants" at bounding box center [199, 235] width 73 height 26
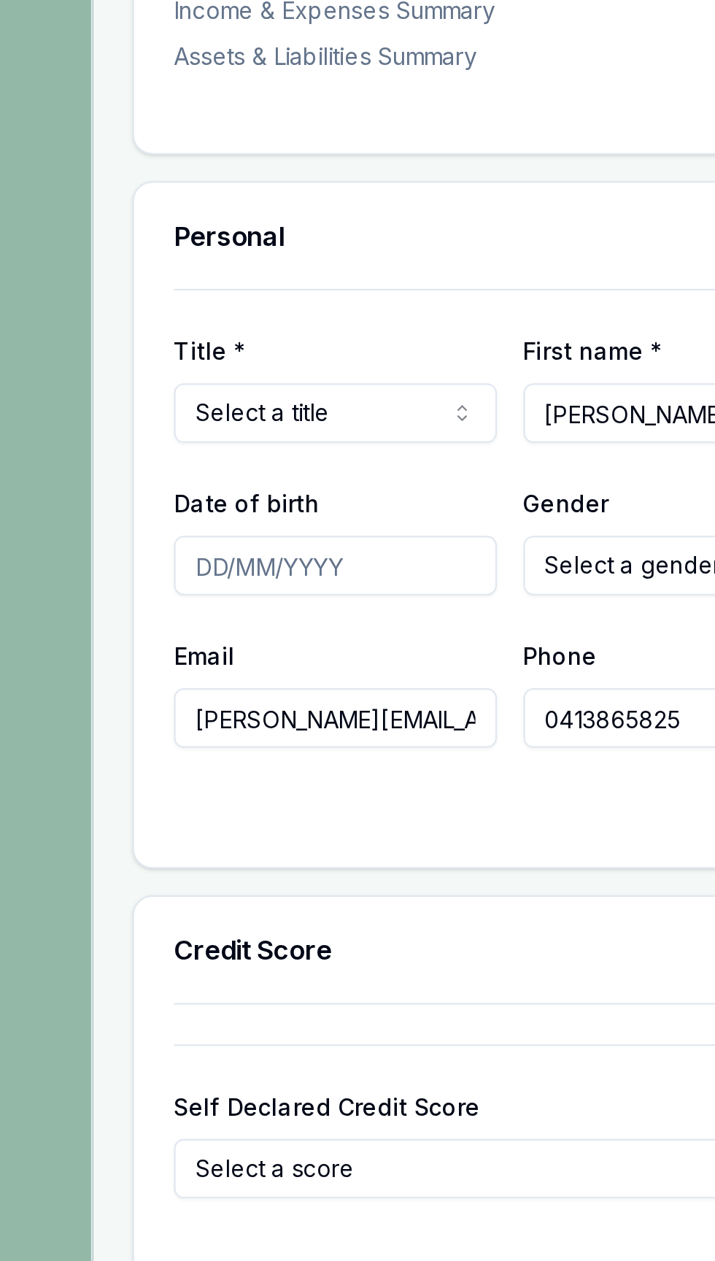
click at [115, 941] on input "habib.s@unstiling.com.au" at bounding box center [148, 941] width 142 height 26
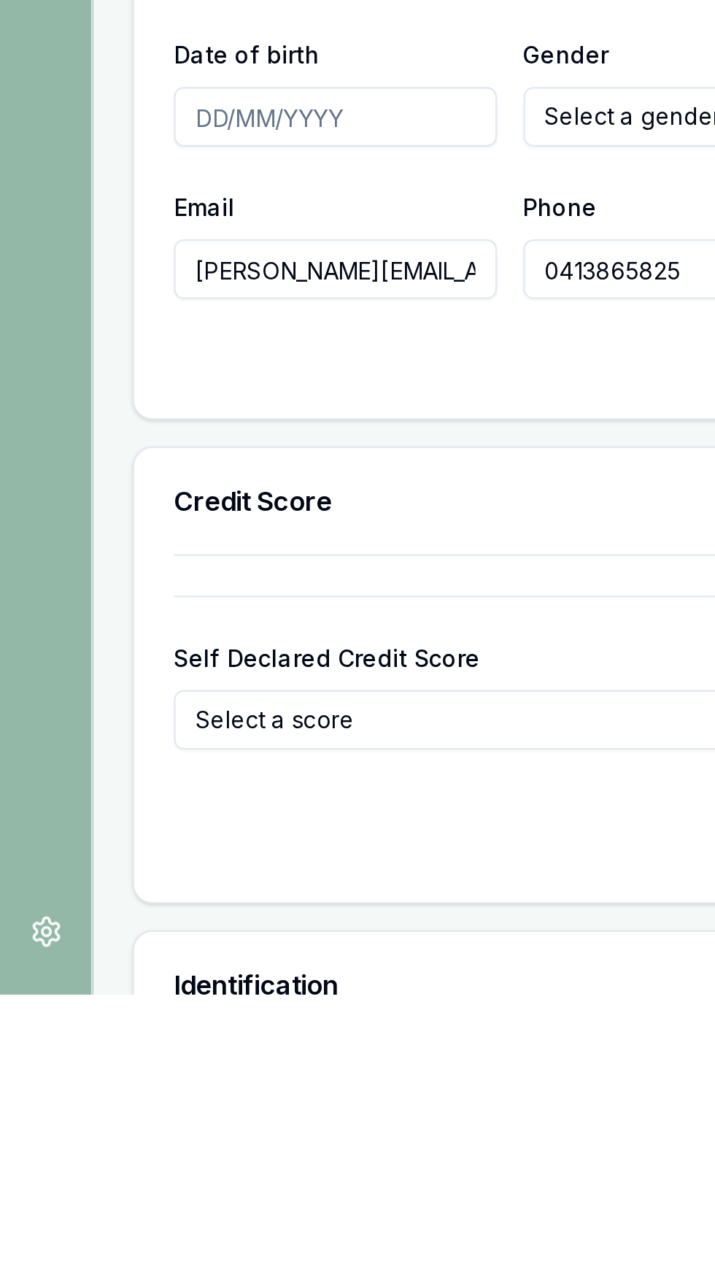
click at [123, 936] on input "habib.s@unstiling.com.au" at bounding box center [148, 941] width 142 height 26
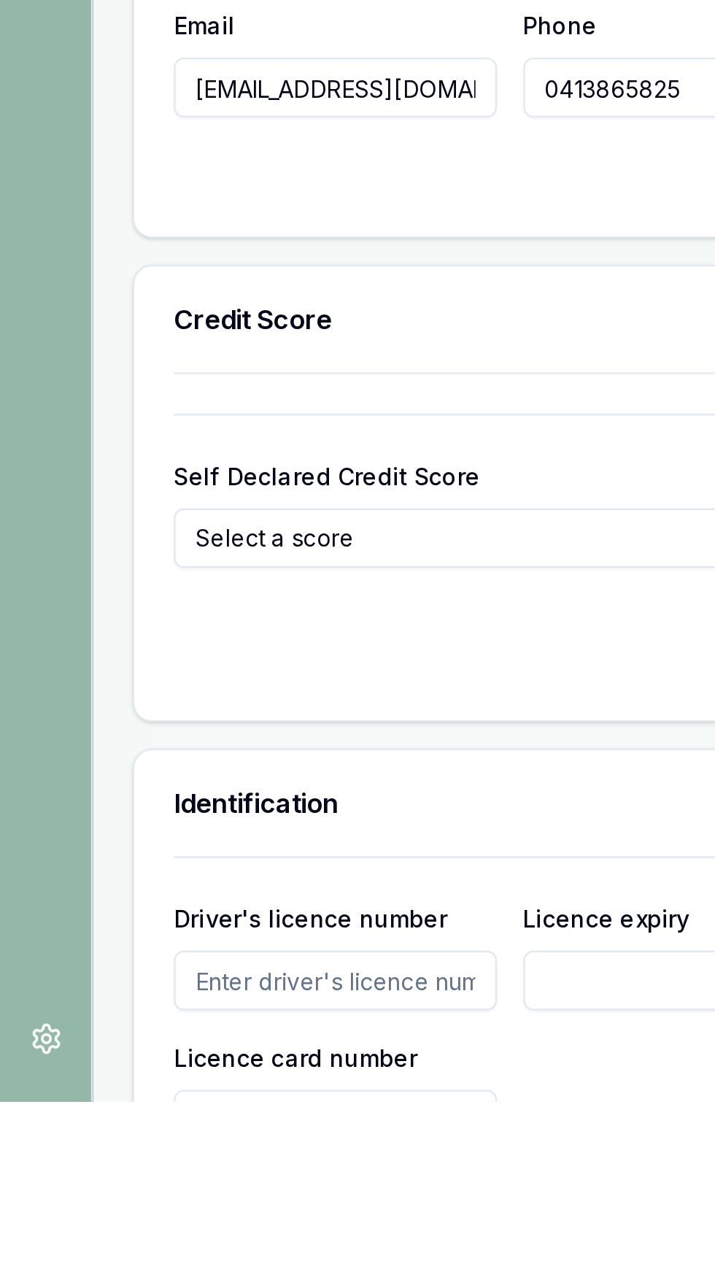
type input "info@unstiling.com.au"
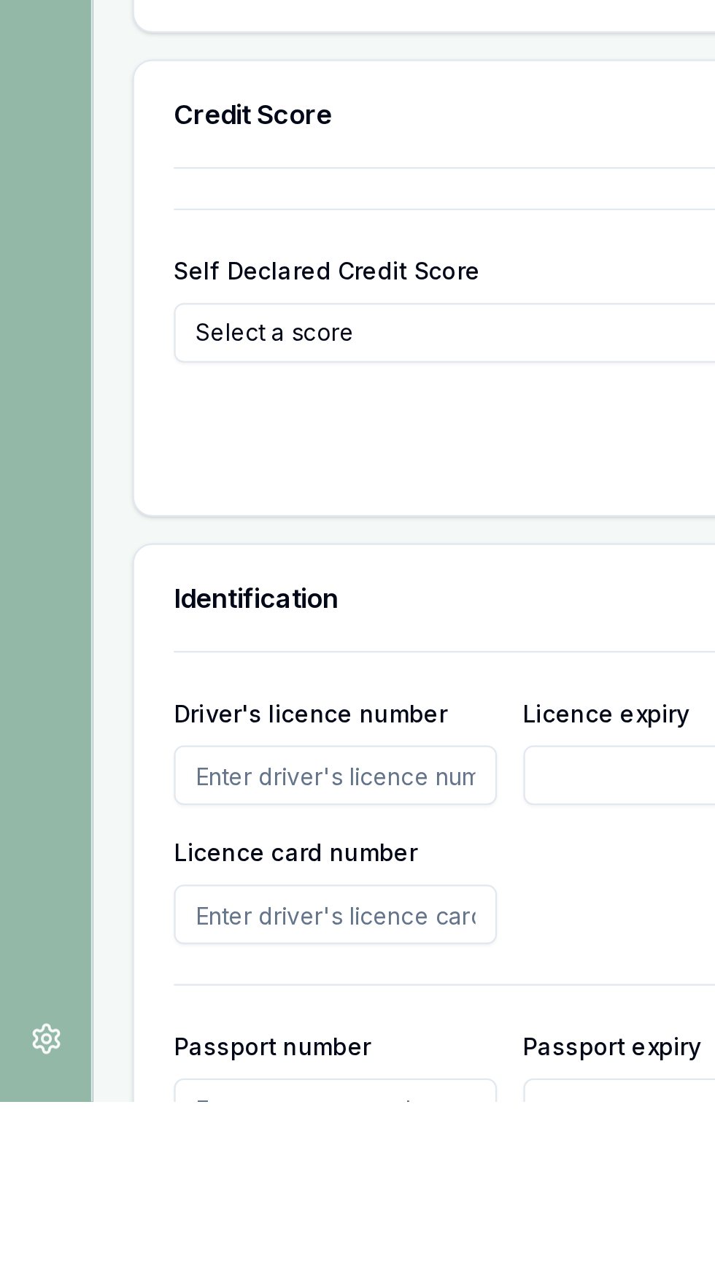
scroll to position [203, 0]
click at [105, 985] on div "Run Credit Check Save changes" at bounding box center [378, 972] width 603 height 26
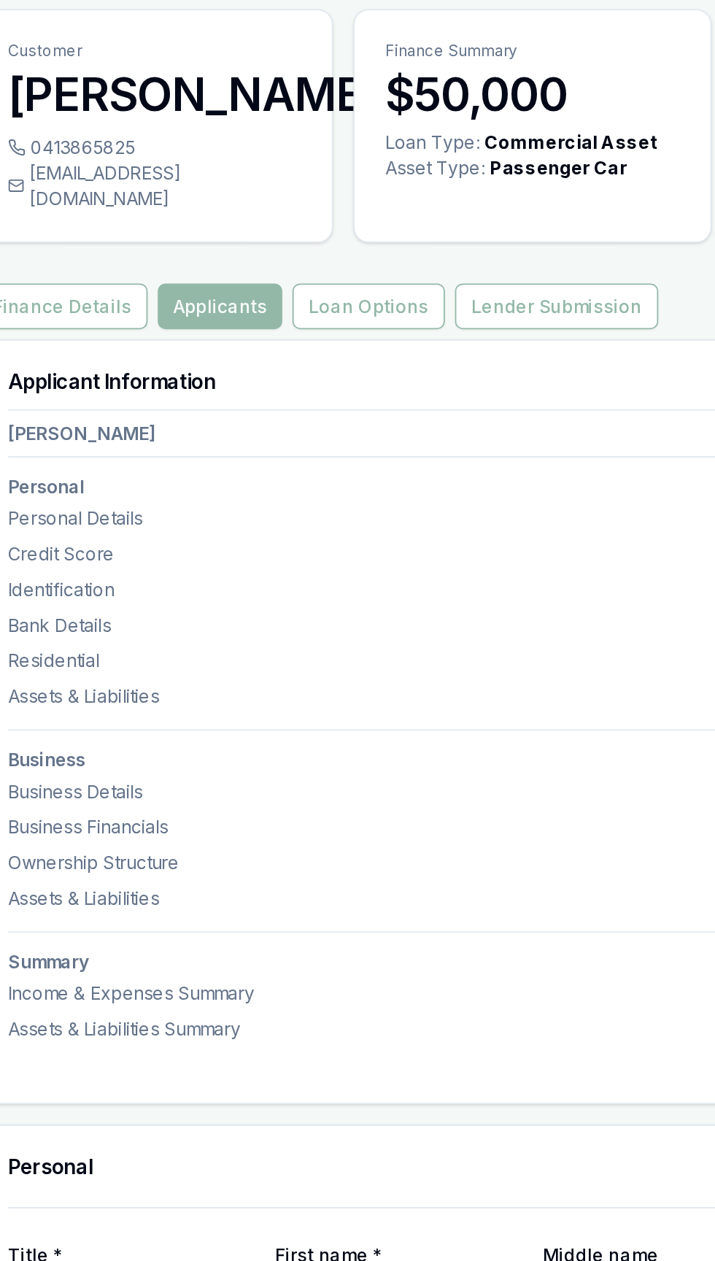
scroll to position [0, 0]
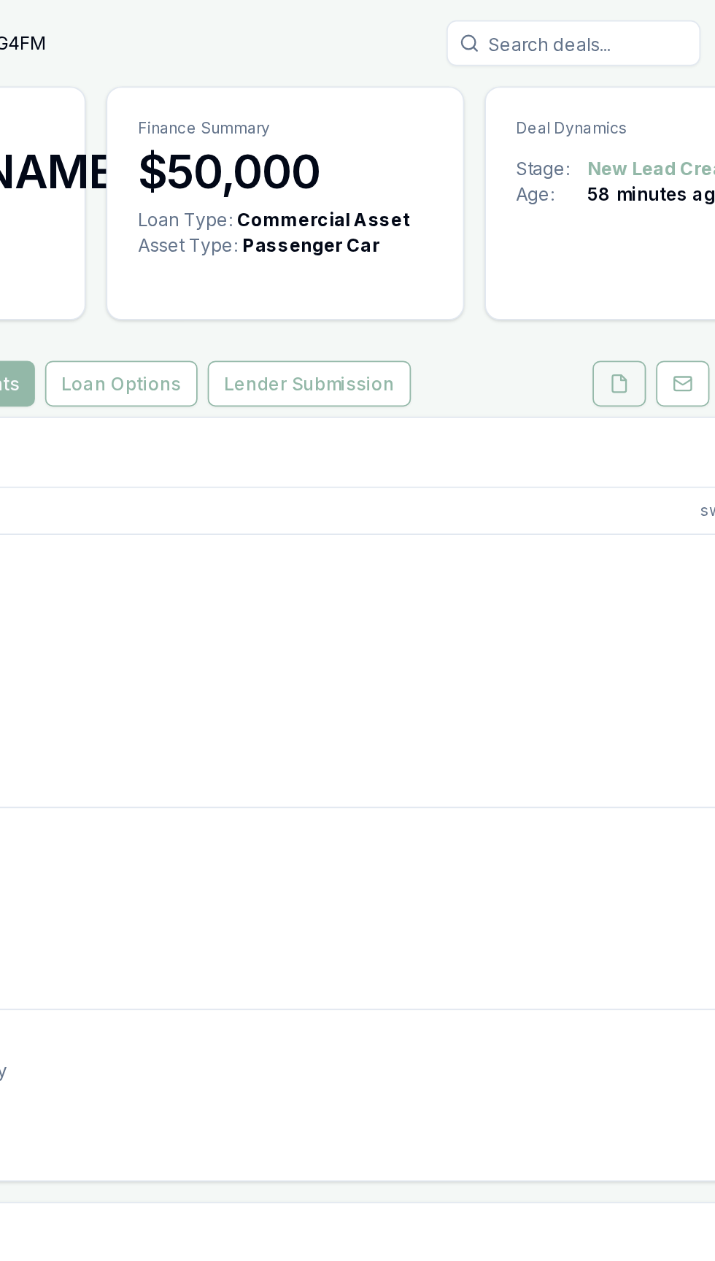
click at [572, 226] on icon at bounding box center [570, 221] width 12 height 12
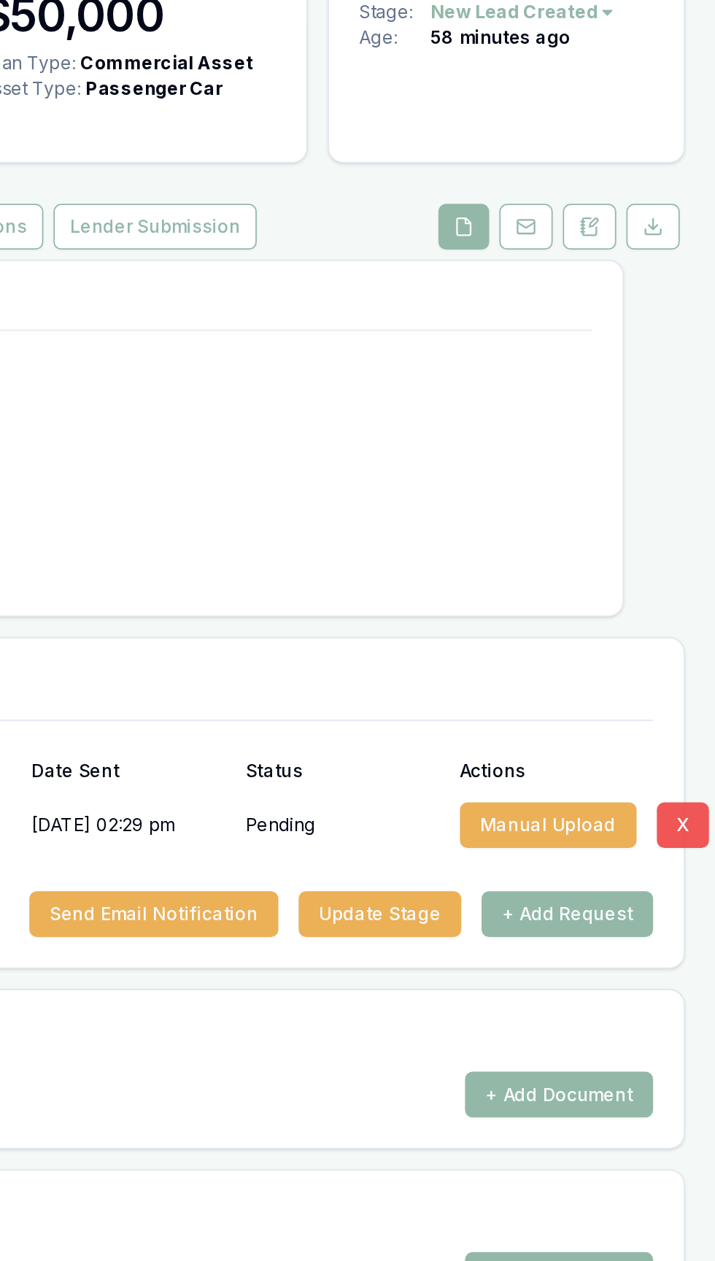
click at [694, 568] on button "X" at bounding box center [697, 564] width 30 height 26
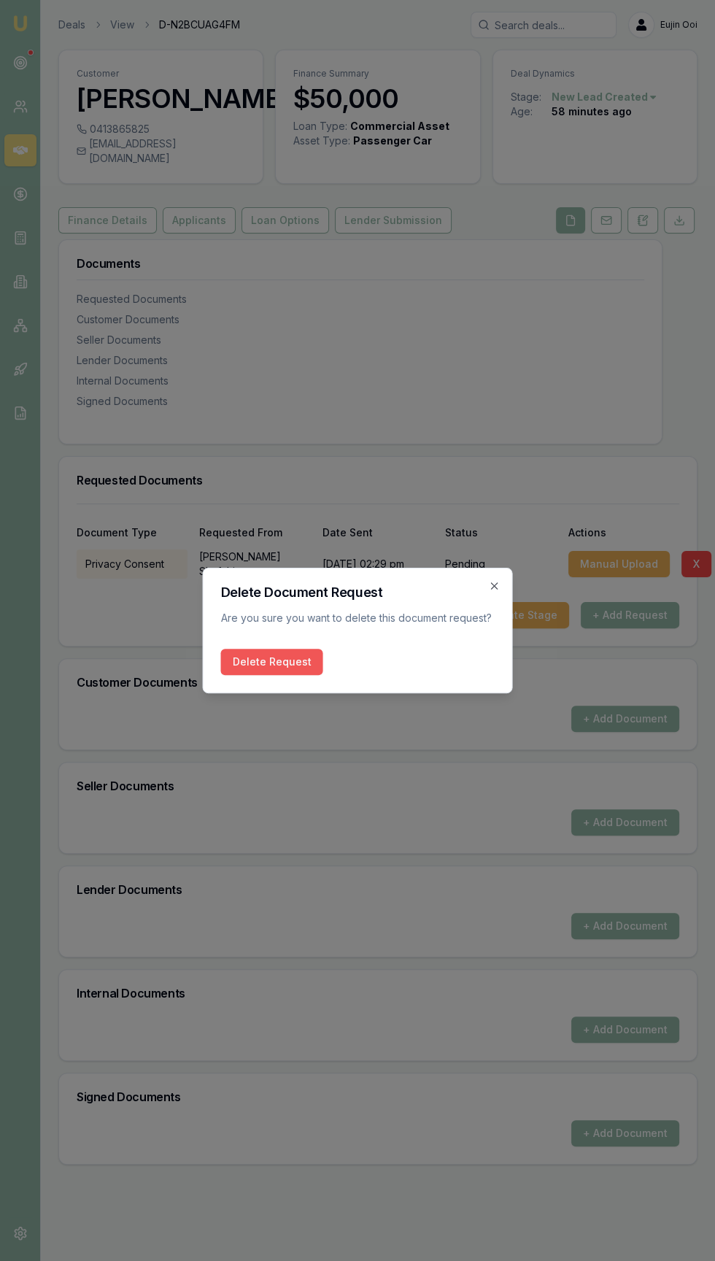
click at [247, 675] on button "Delete Request" at bounding box center [272, 662] width 102 height 26
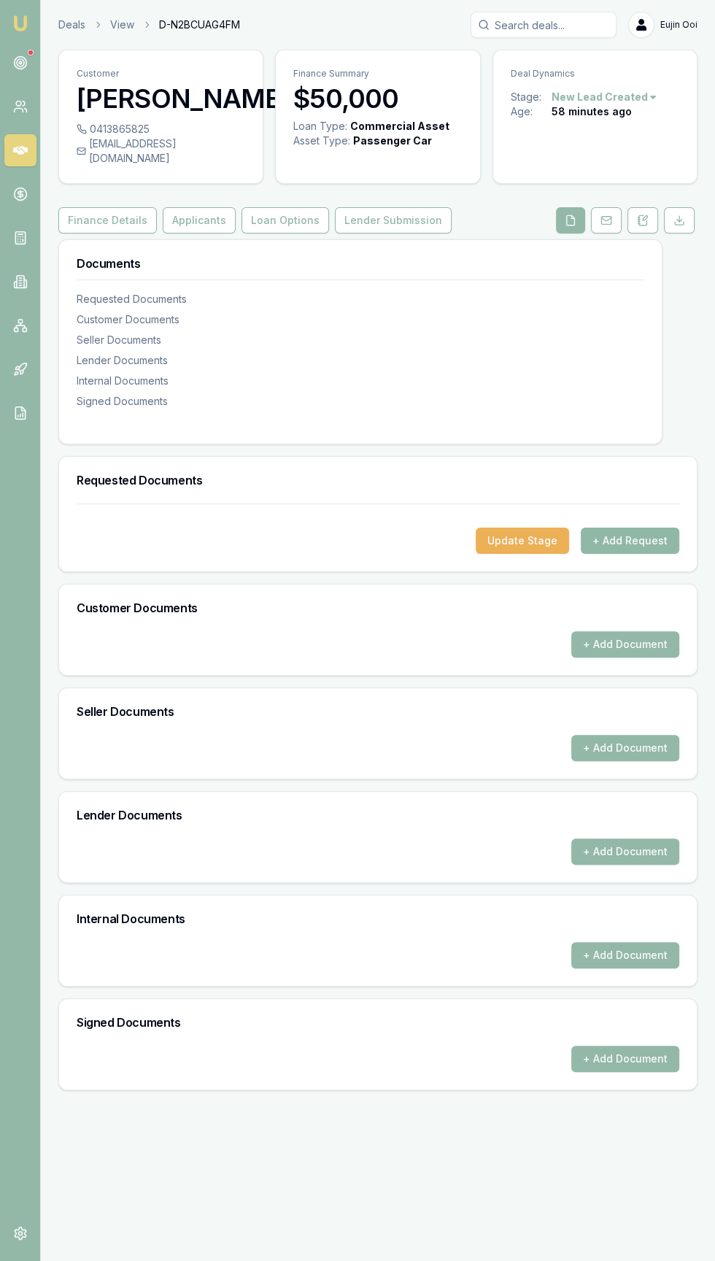
click at [630, 554] on button "+ Add Request" at bounding box center [630, 541] width 99 height 26
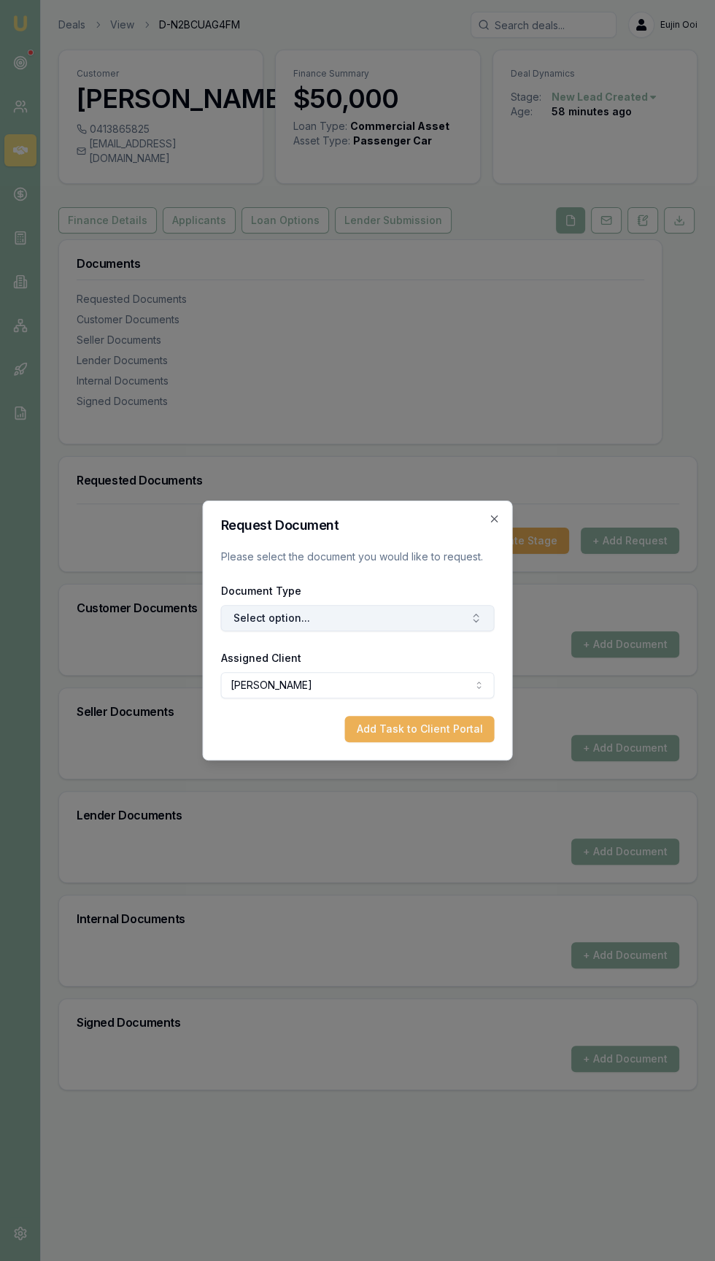
click at [241, 631] on button "Select option..." at bounding box center [358, 618] width 274 height 26
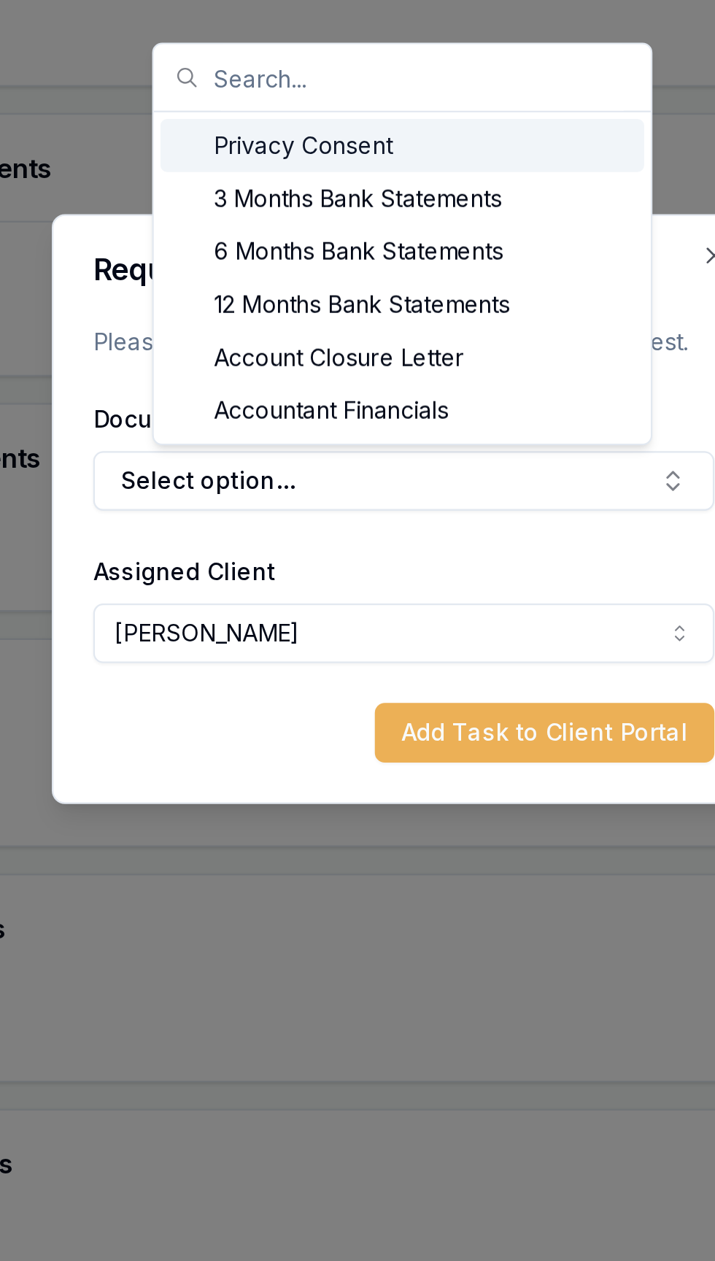
click at [285, 468] on div "Privacy Consent" at bounding box center [356, 470] width 213 height 23
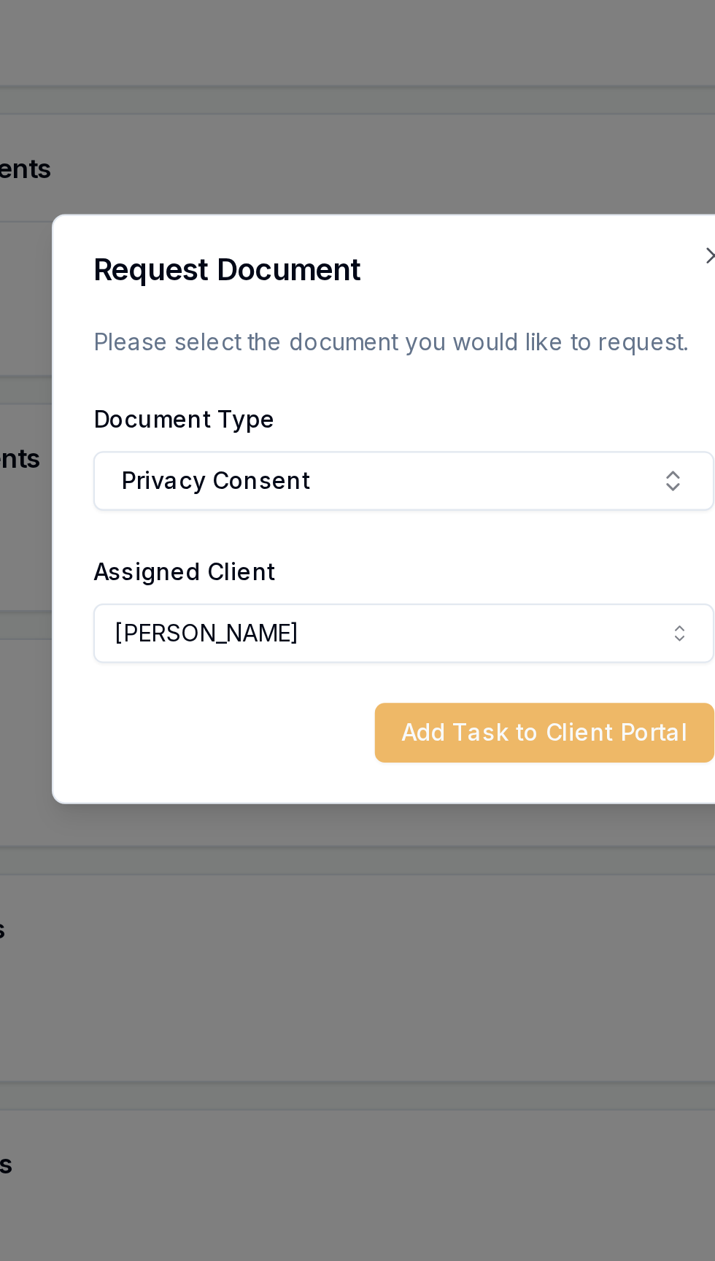
click at [453, 729] on button "Add Task to Client Portal" at bounding box center [420, 729] width 150 height 26
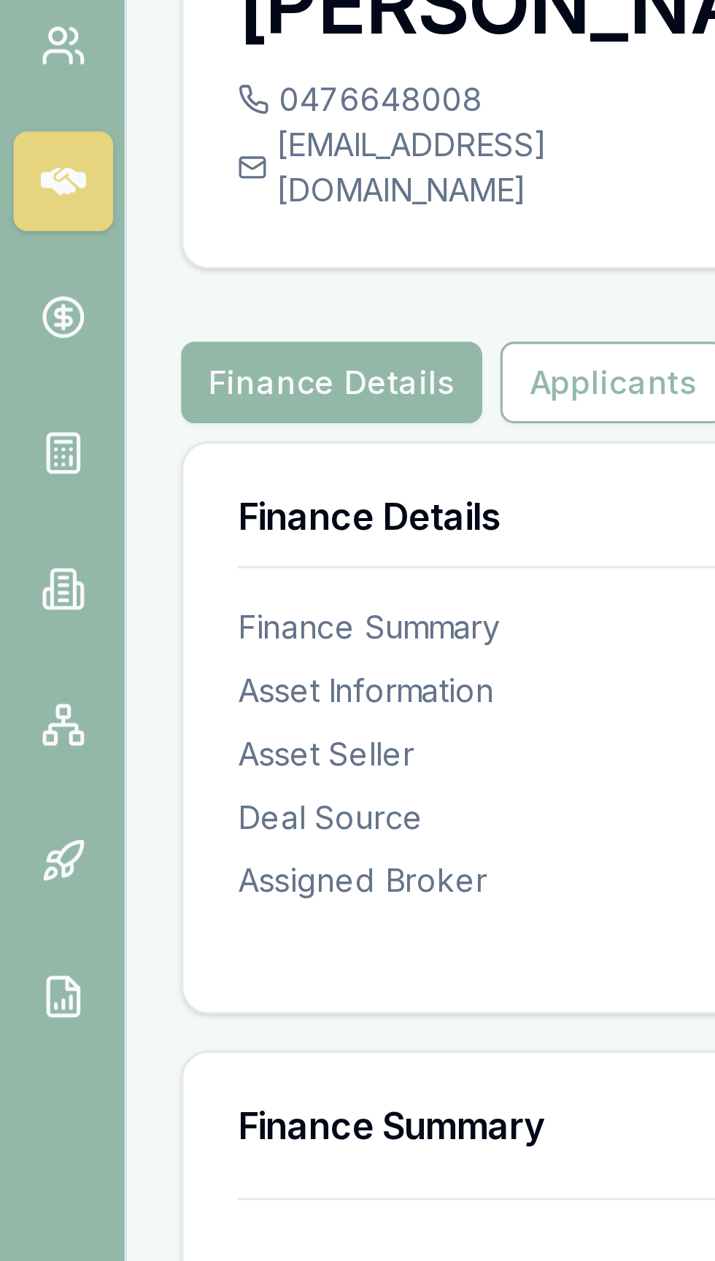
scroll to position [6, 0]
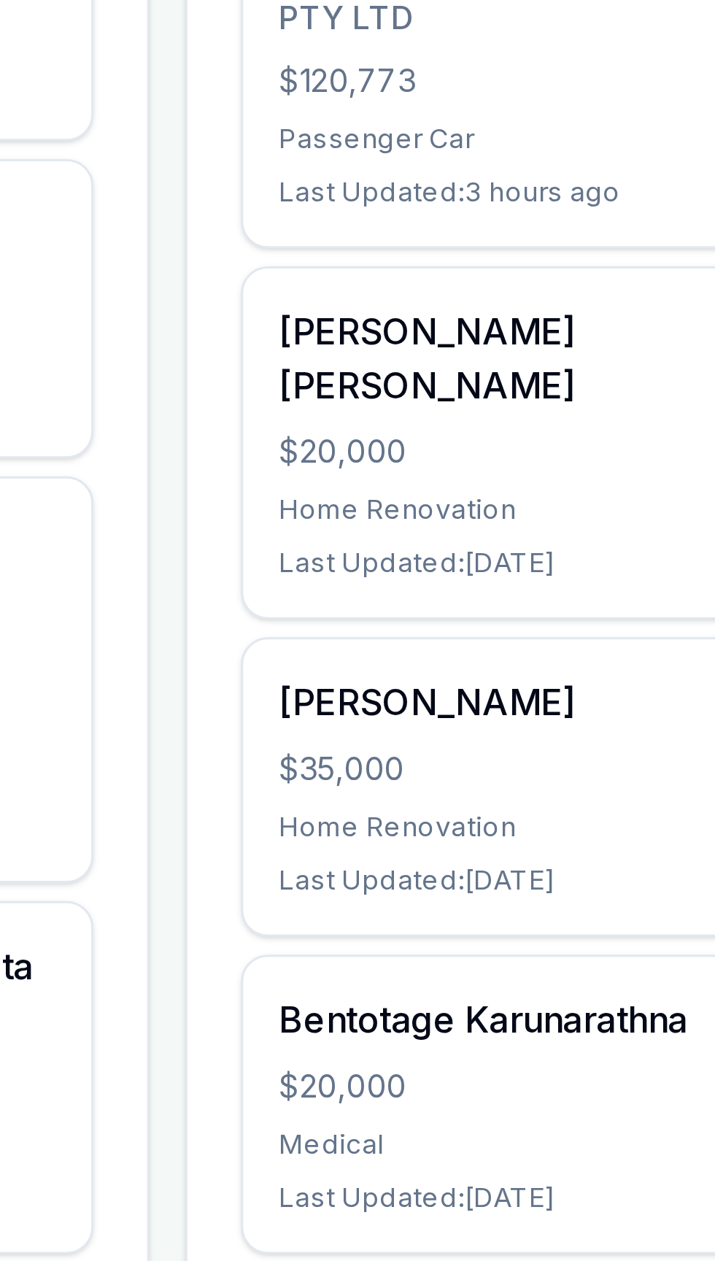
scroll to position [6, 0]
